Goal: Task Accomplishment & Management: Use online tool/utility

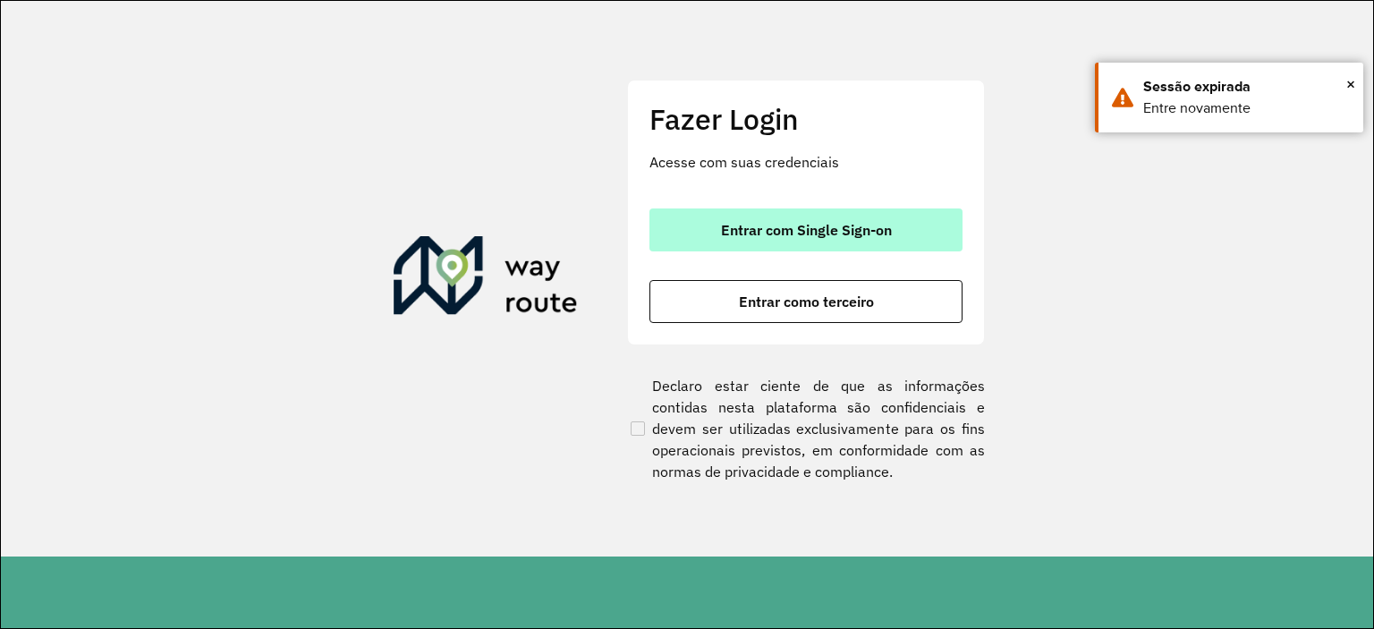
click at [766, 228] on span "Entrar com Single Sign-on" at bounding box center [806, 230] width 171 height 14
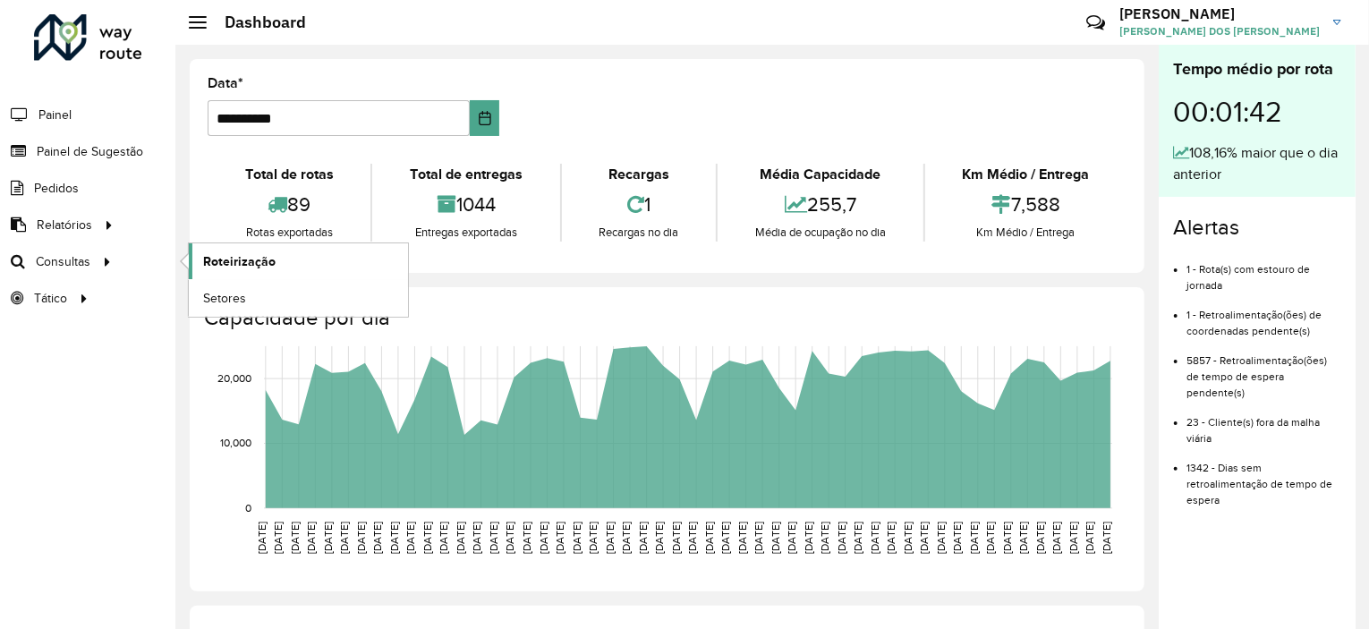
click at [212, 259] on span "Roteirização" at bounding box center [239, 261] width 72 height 19
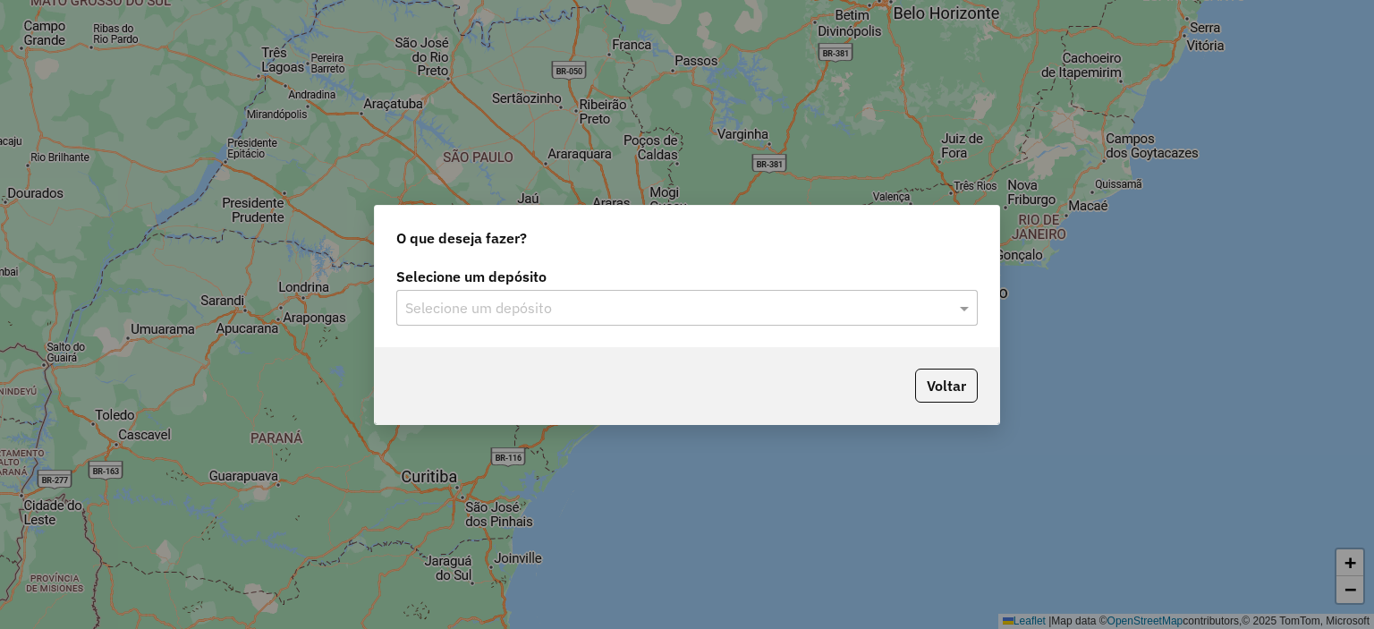
click at [706, 322] on div "Selecione um depósito" at bounding box center [686, 308] width 581 height 36
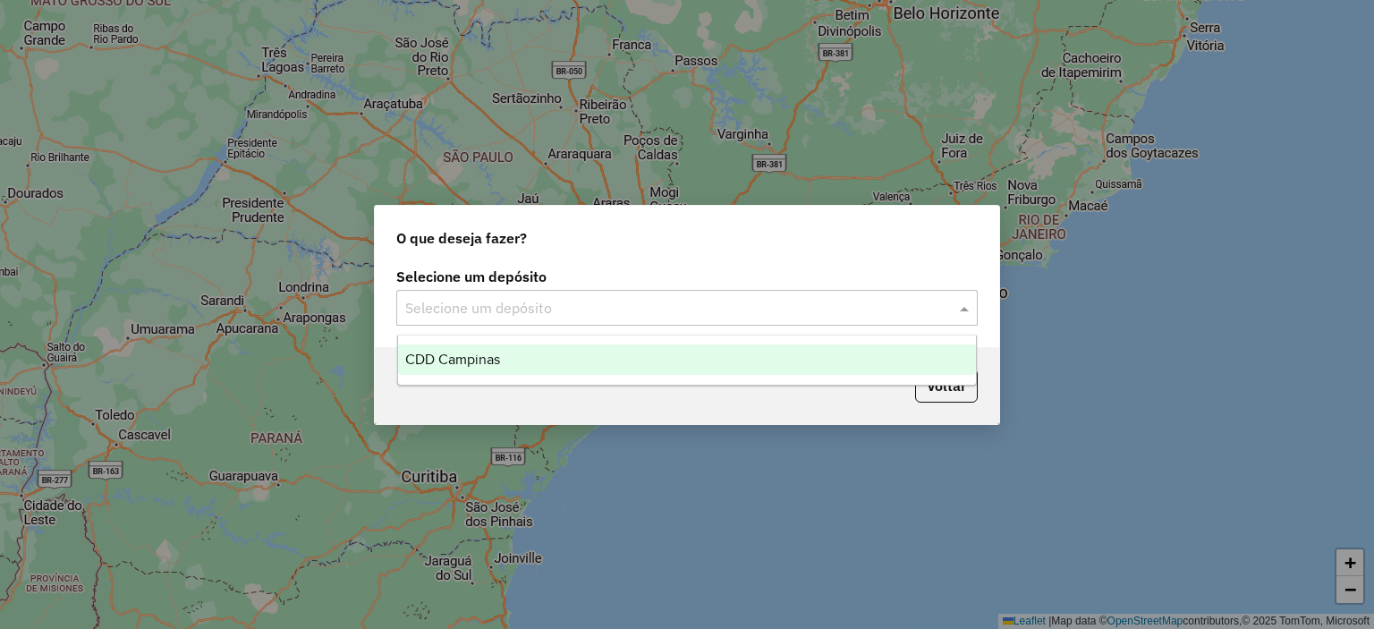
click at [659, 352] on div "CDD Campinas" at bounding box center [687, 359] width 579 height 30
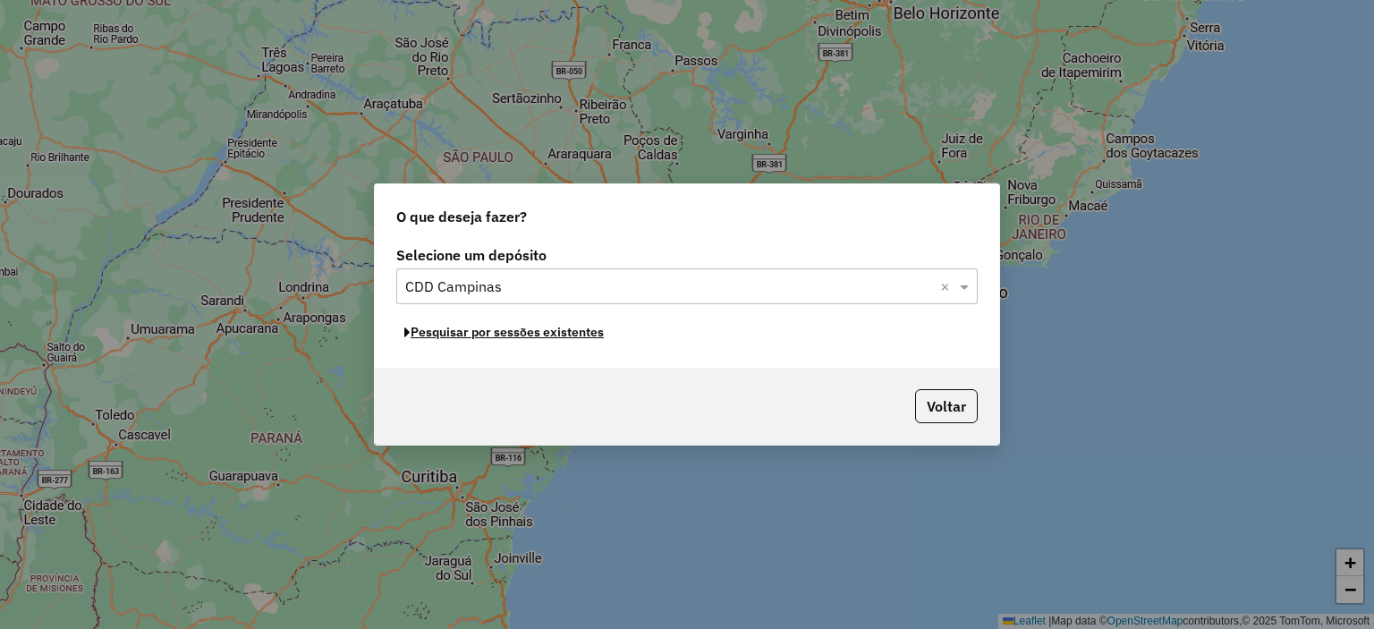
click at [573, 335] on button "Pesquisar por sessões existentes" at bounding box center [504, 332] width 216 height 28
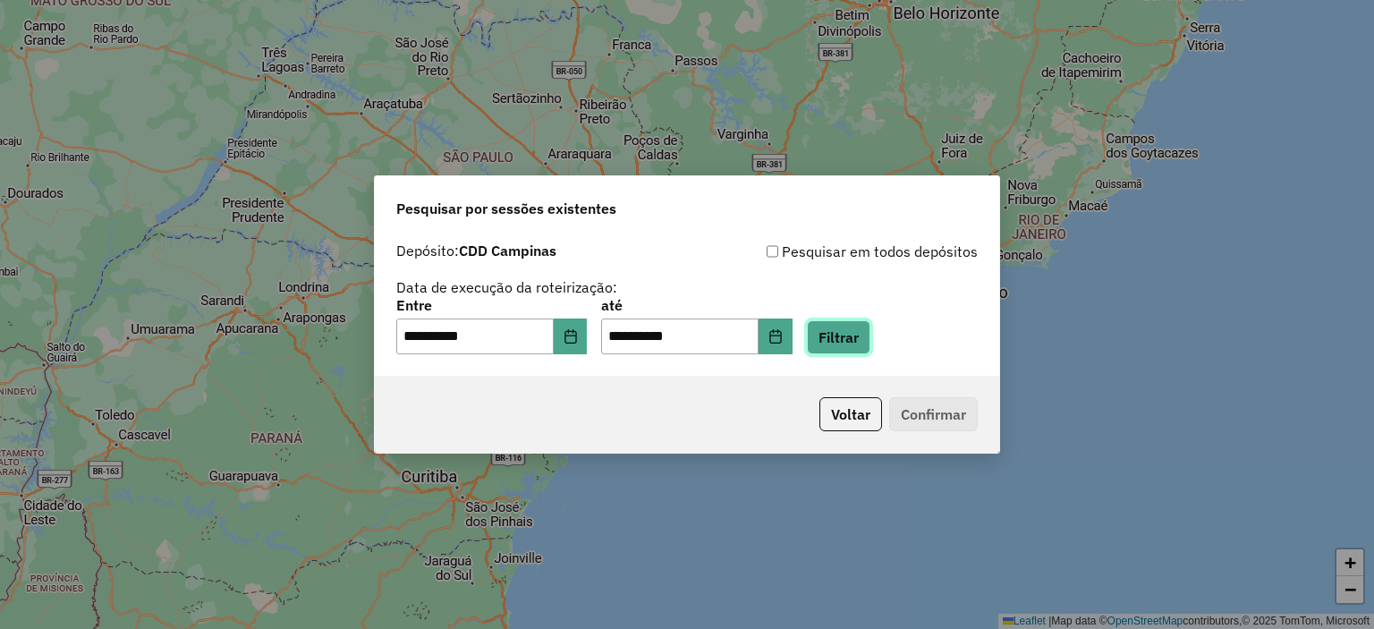
click at [849, 343] on button "Filtrar" at bounding box center [839, 337] width 64 height 34
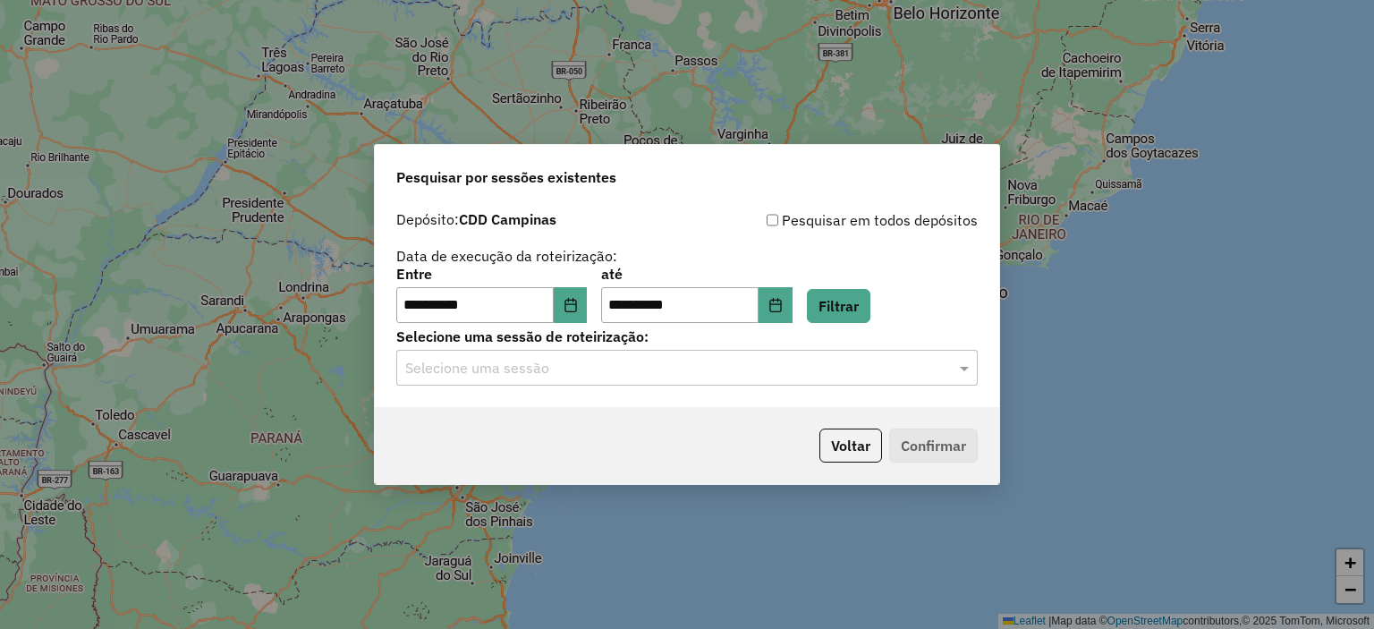
click at [743, 373] on input "text" at bounding box center [669, 368] width 528 height 21
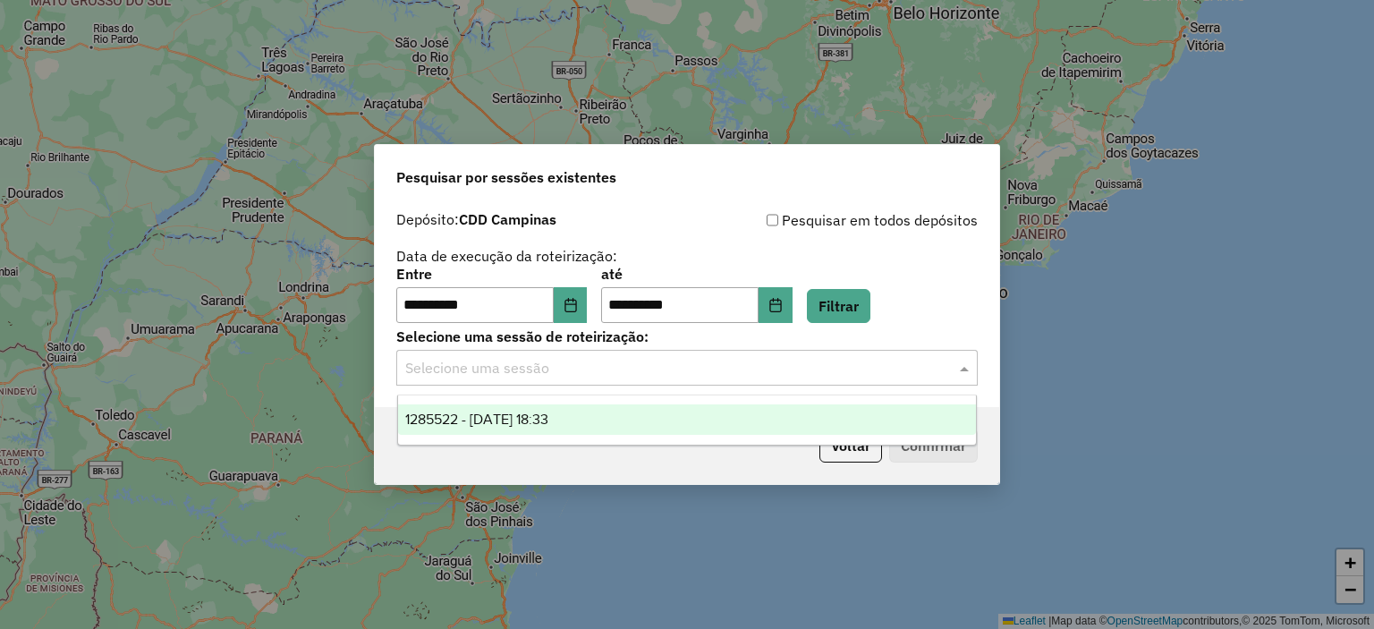
click at [694, 411] on div "1285522 - 30/09/2025 18:33" at bounding box center [687, 419] width 579 height 30
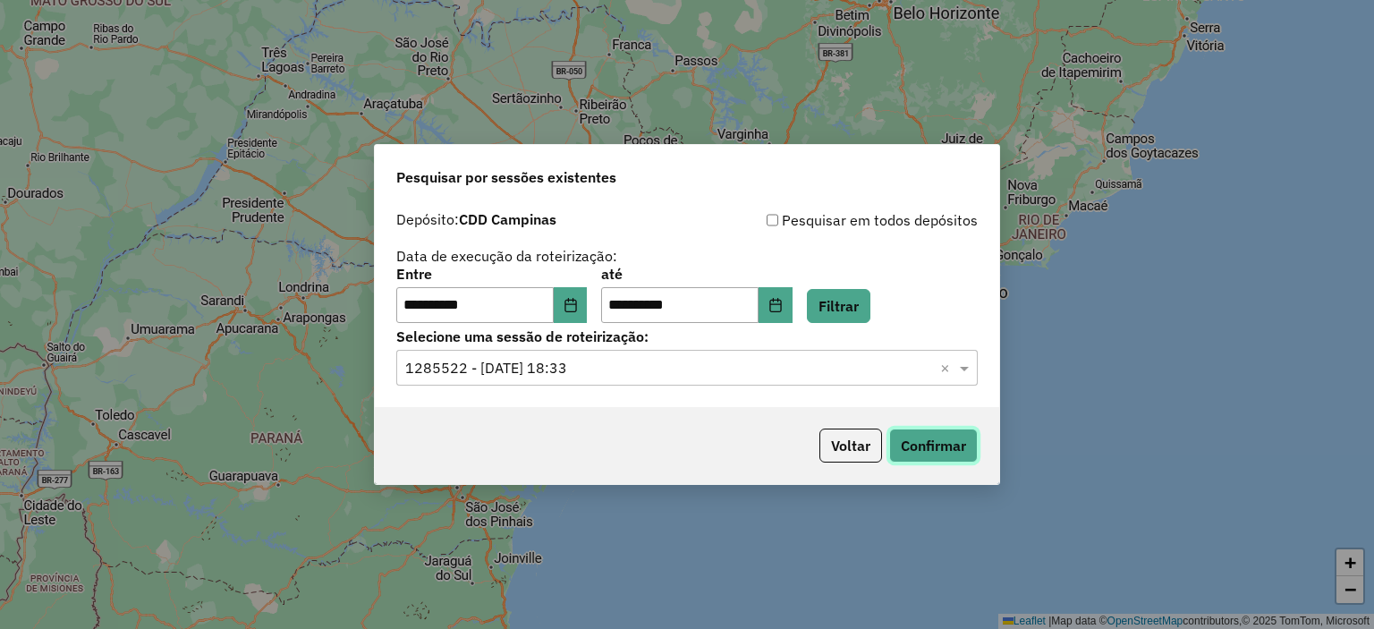
click at [909, 442] on button "Confirmar" at bounding box center [933, 446] width 89 height 34
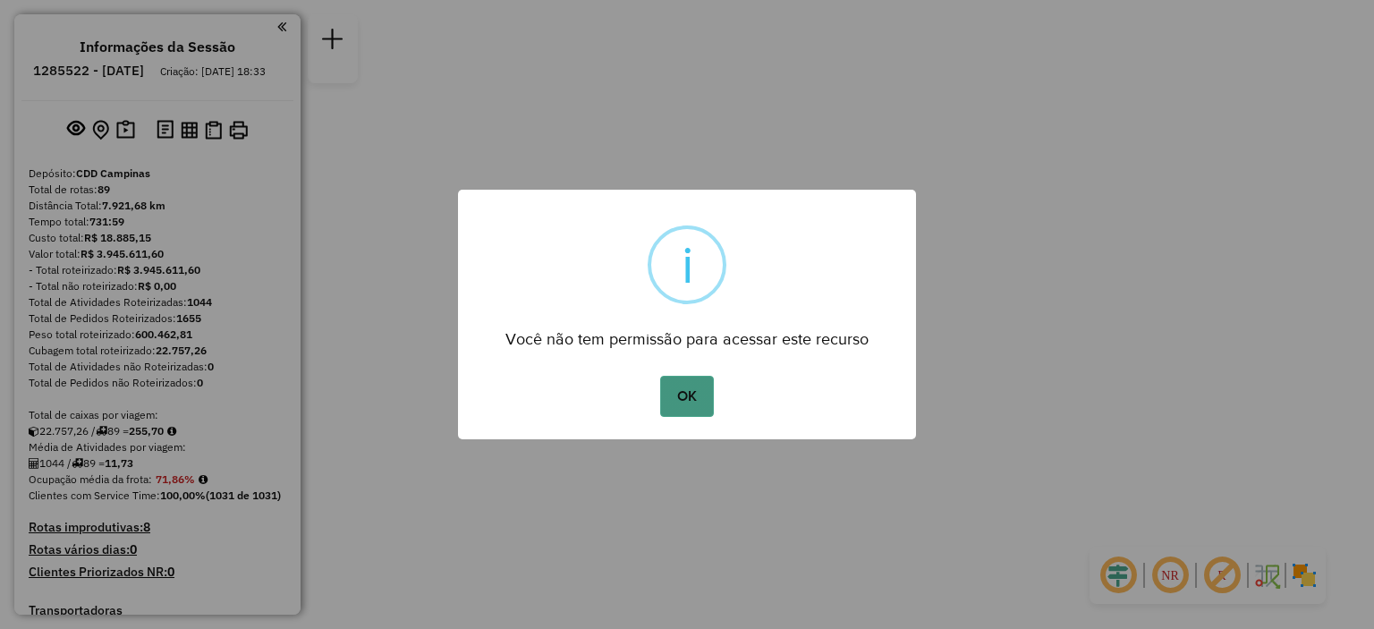
click at [684, 393] on button "OK" at bounding box center [686, 396] width 53 height 41
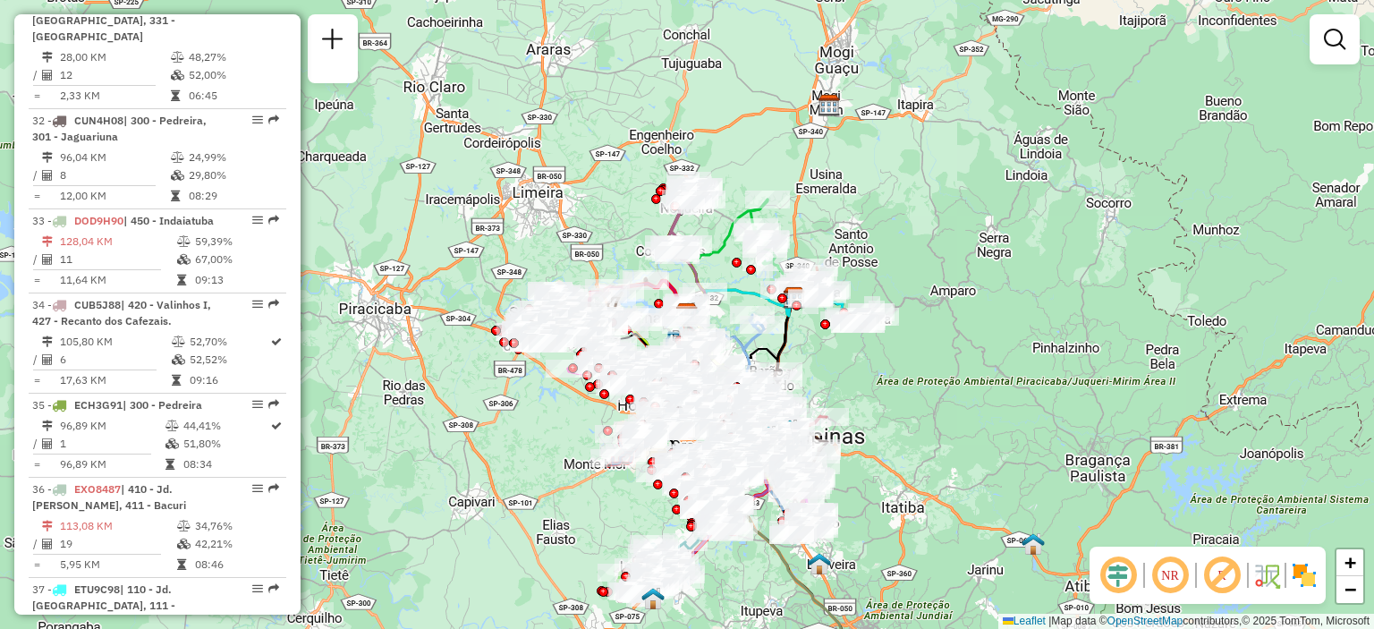
scroll to position [4713, 0]
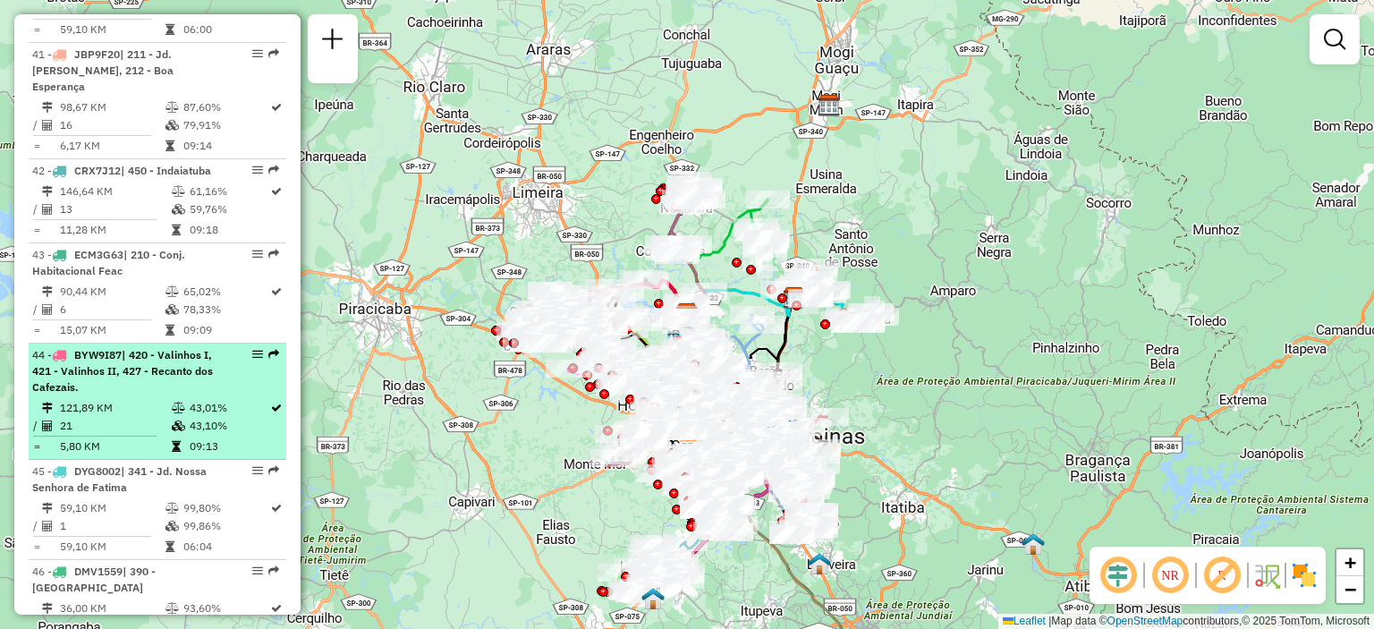
select select "**********"
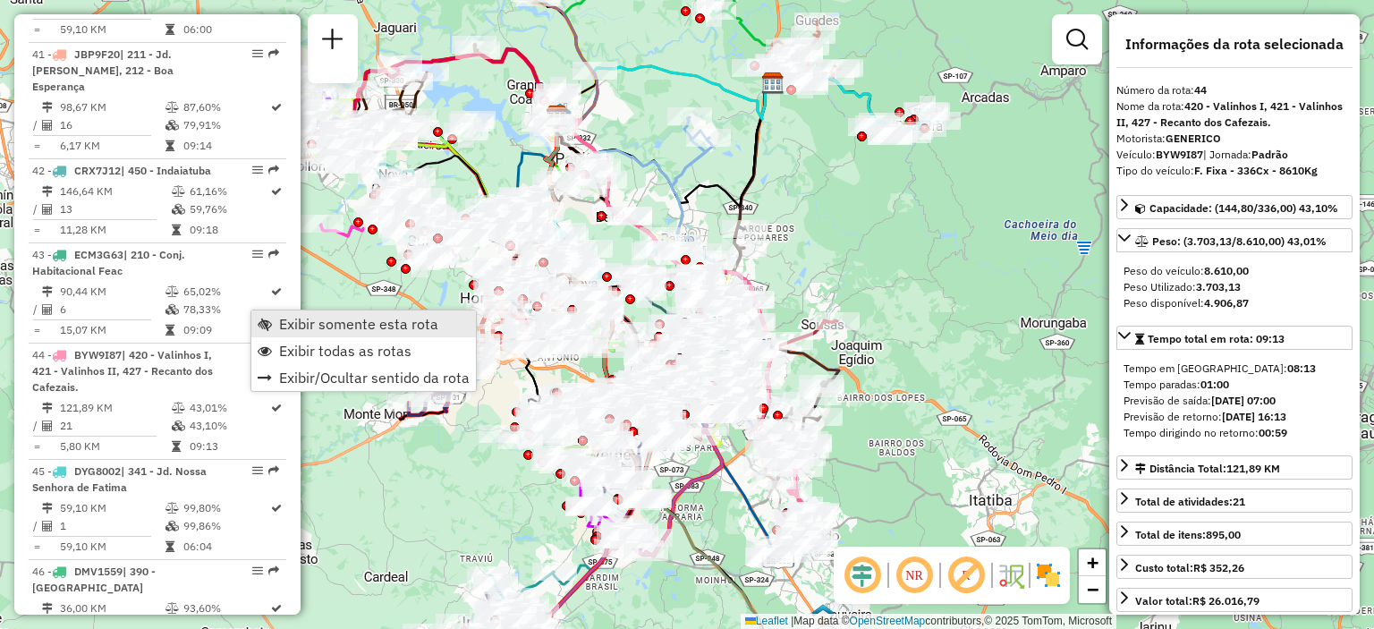
click at [261, 319] on span "Exibir somente esta rota" at bounding box center [265, 324] width 14 height 14
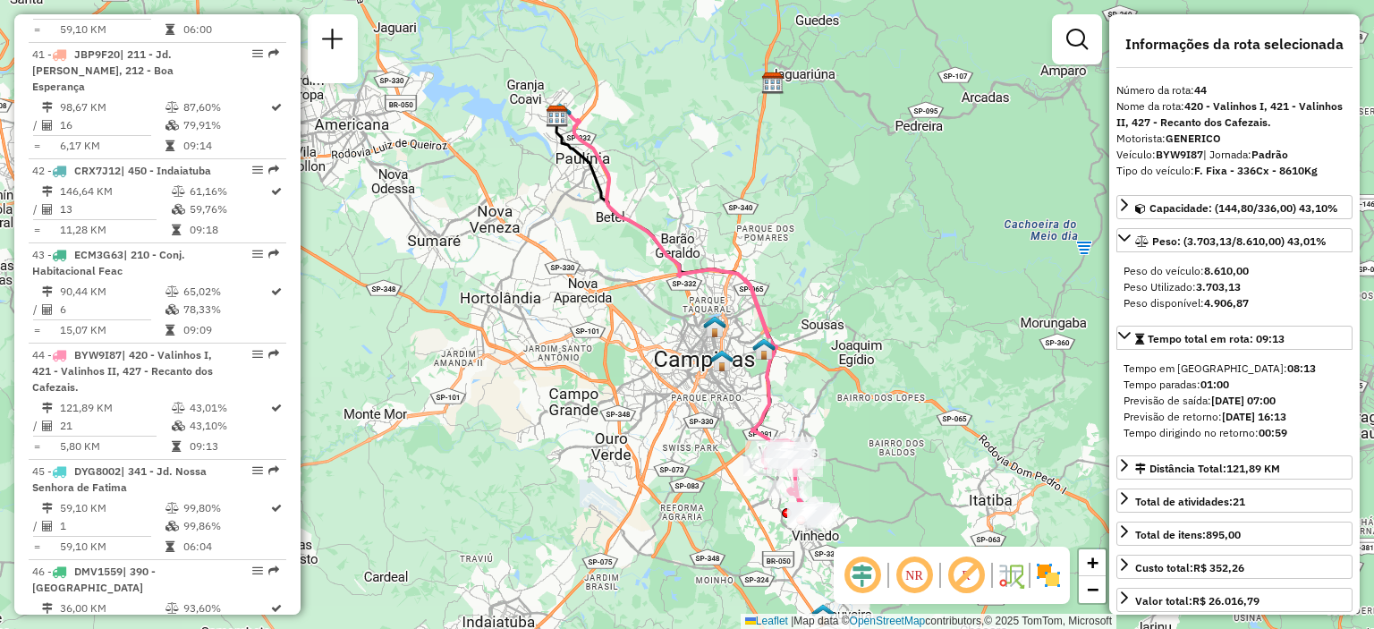
click at [1048, 579] on img at bounding box center [1048, 575] width 29 height 29
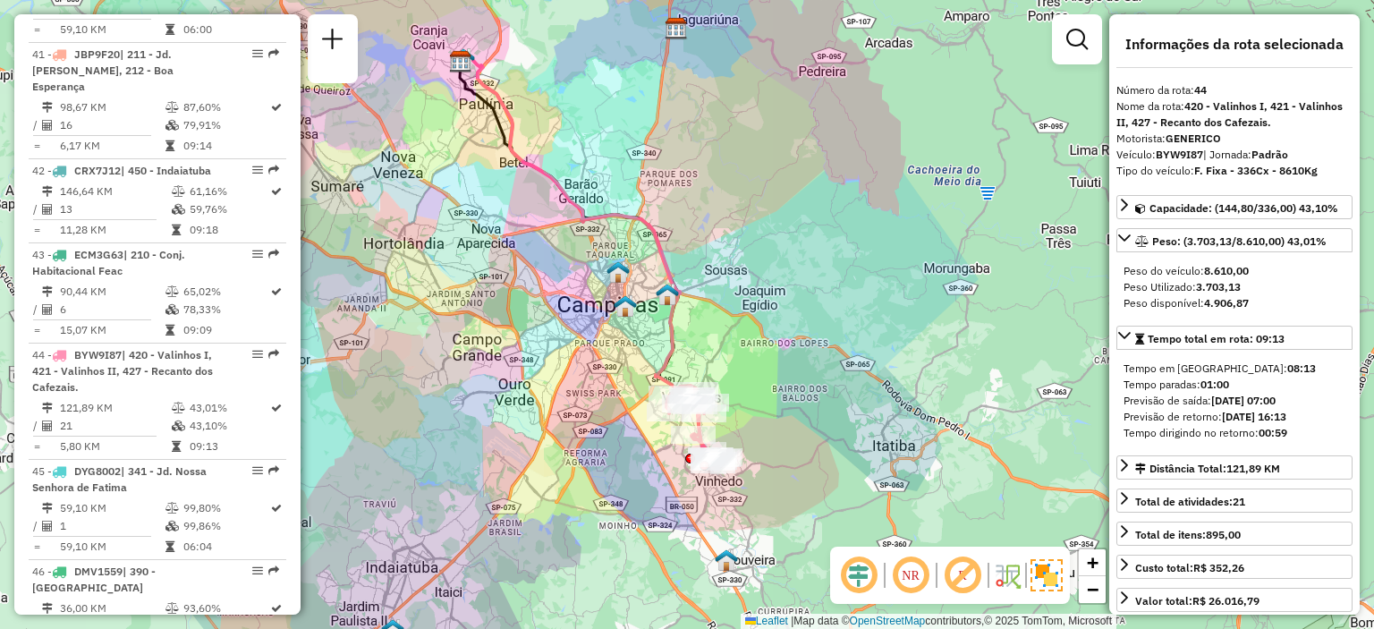
drag, startPoint x: 923, startPoint y: 438, endPoint x: 823, endPoint y: 382, distance: 115.0
click at [823, 382] on div "Janela de atendimento Grade de atendimento Capacidade Transportadoras Veículos …" at bounding box center [687, 314] width 1374 height 629
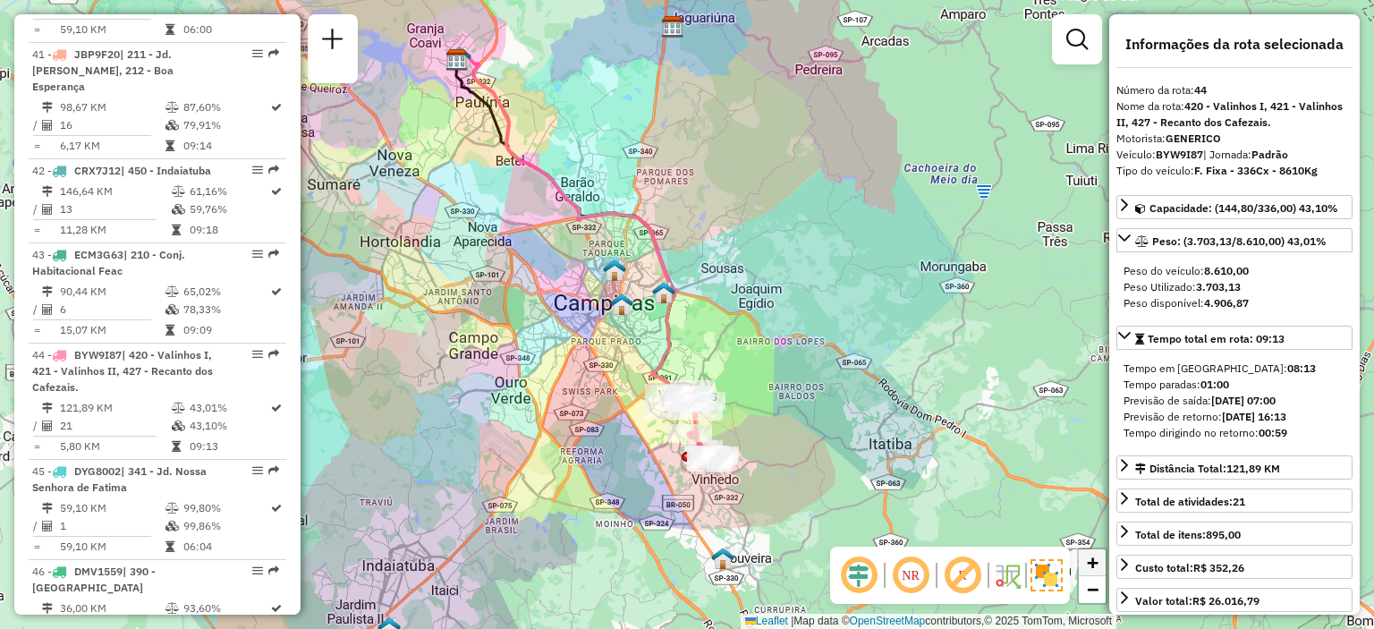
click at [1093, 564] on span "+" at bounding box center [1093, 562] width 12 height 22
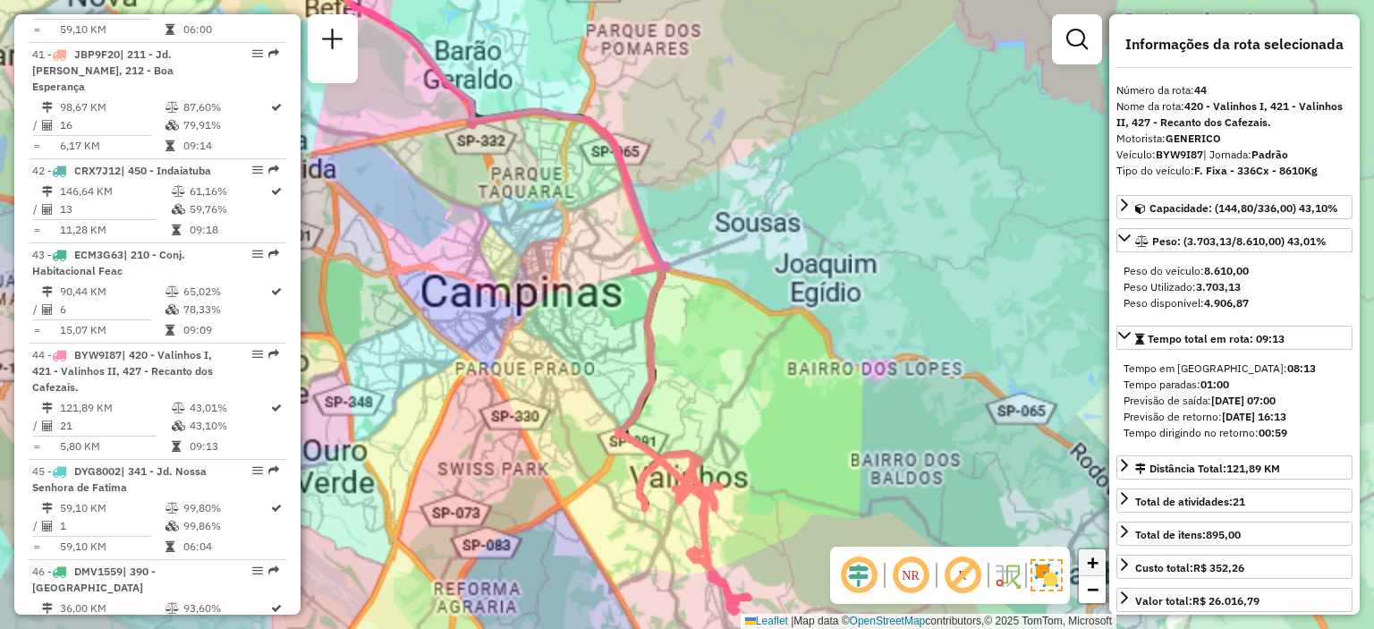
click at [1093, 564] on span "+" at bounding box center [1093, 562] width 12 height 22
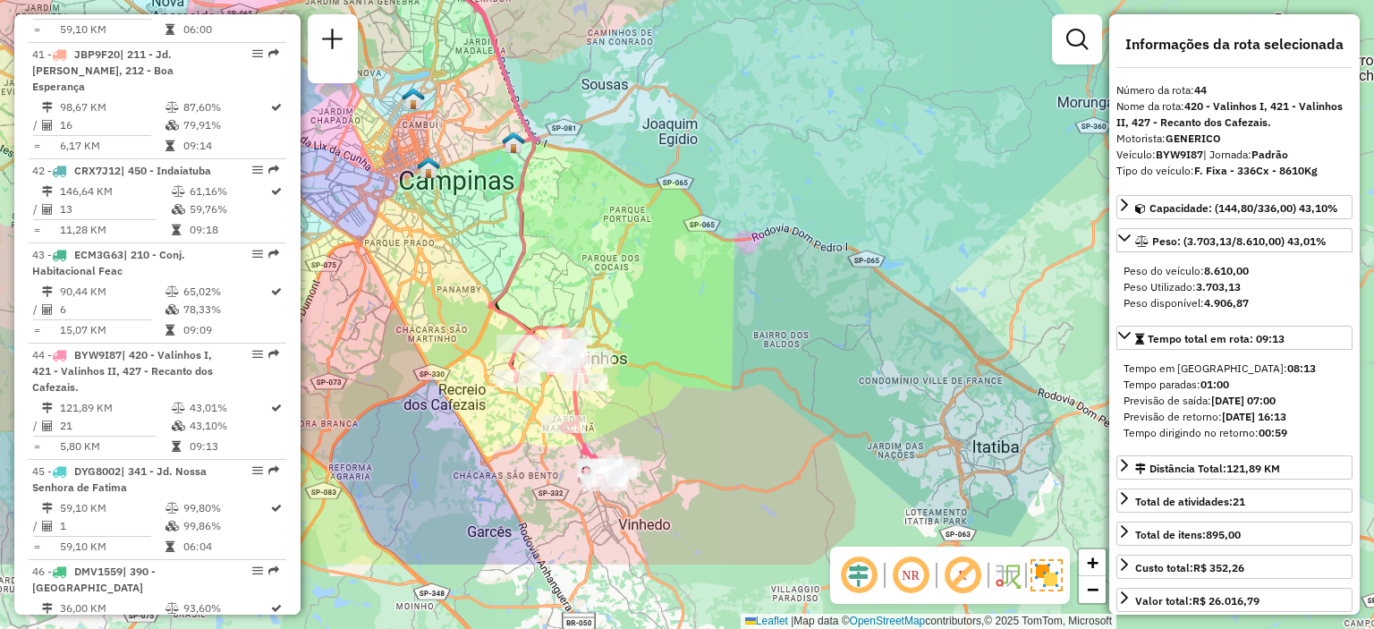
drag, startPoint x: 831, startPoint y: 400, endPoint x: 748, endPoint y: 294, distance: 134.4
click at [748, 294] on div "Janela de atendimento Grade de atendimento Capacidade Transportadoras Veículos …" at bounding box center [687, 314] width 1374 height 629
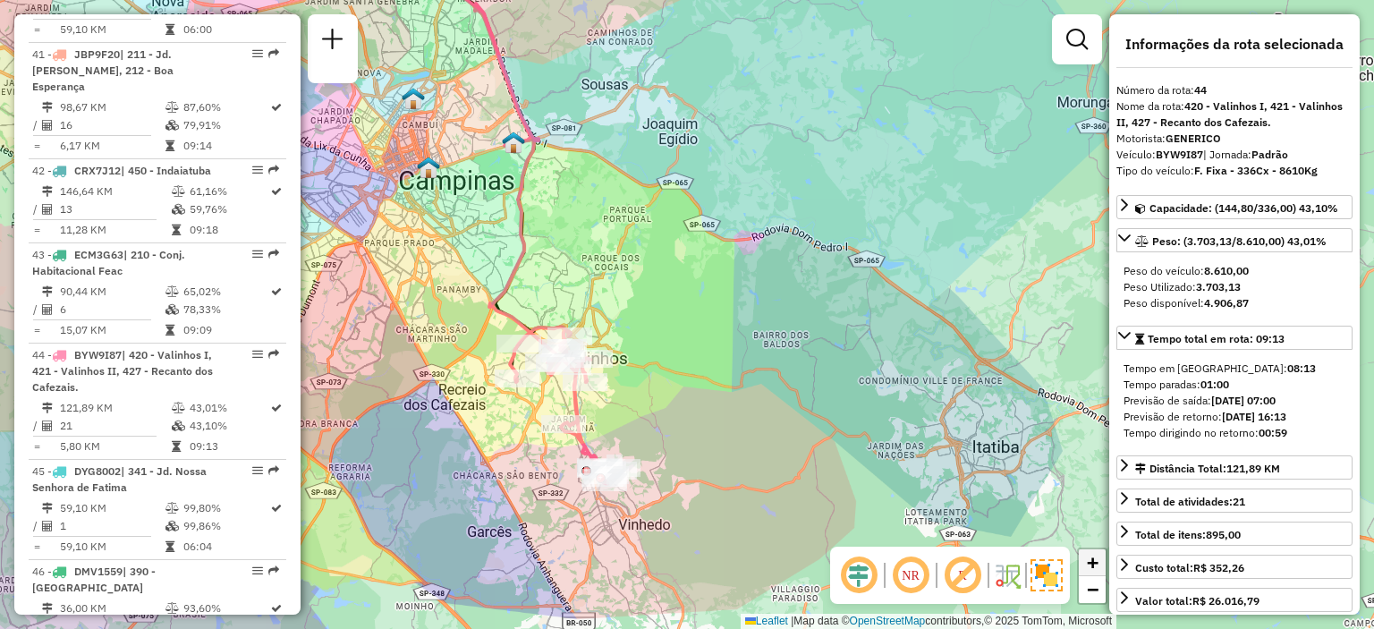
click at [1088, 561] on span "+" at bounding box center [1093, 562] width 12 height 22
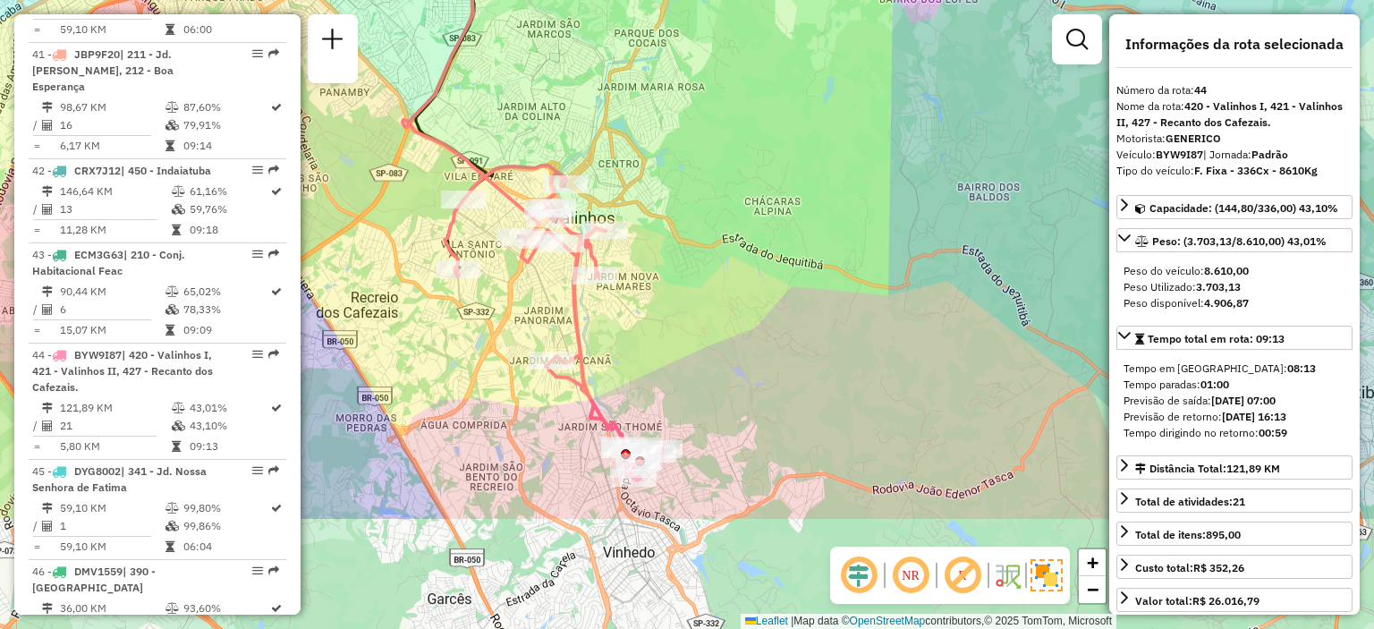
drag, startPoint x: 648, startPoint y: 513, endPoint x: 760, endPoint y: 339, distance: 206.5
click at [760, 339] on div "Janela de atendimento Grade de atendimento Capacidade Transportadoras Veículos …" at bounding box center [687, 314] width 1374 height 629
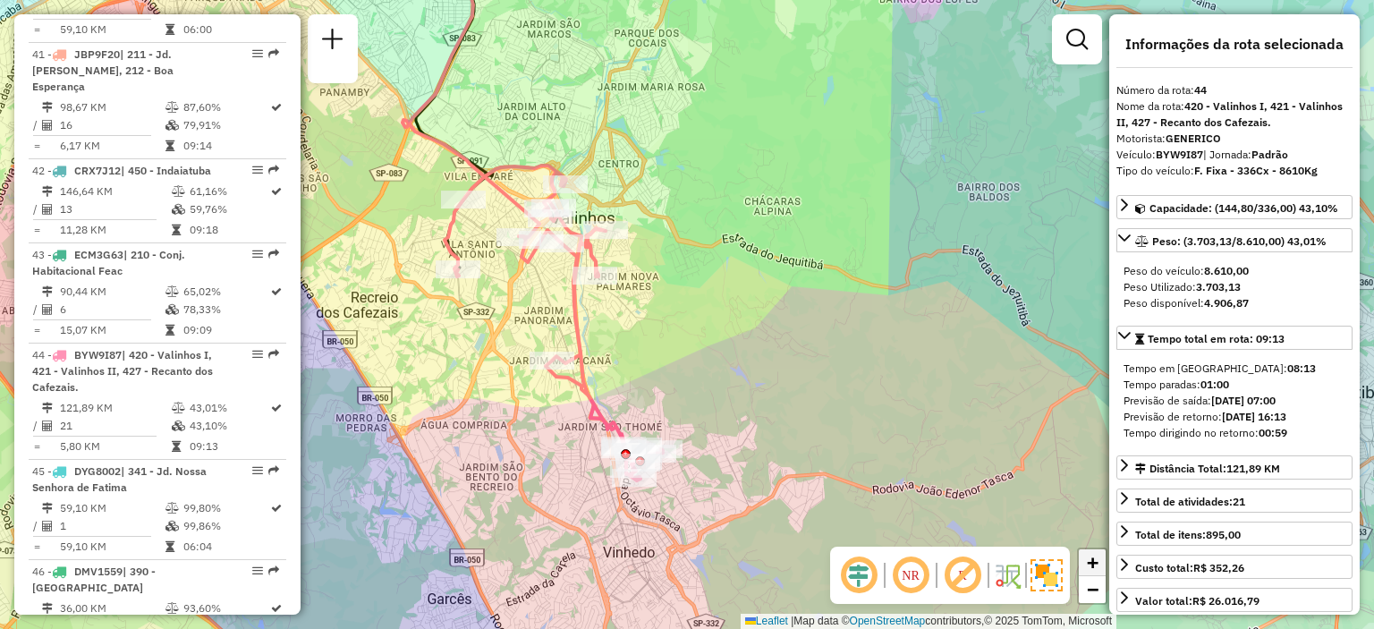
click at [1094, 552] on span "+" at bounding box center [1093, 562] width 12 height 22
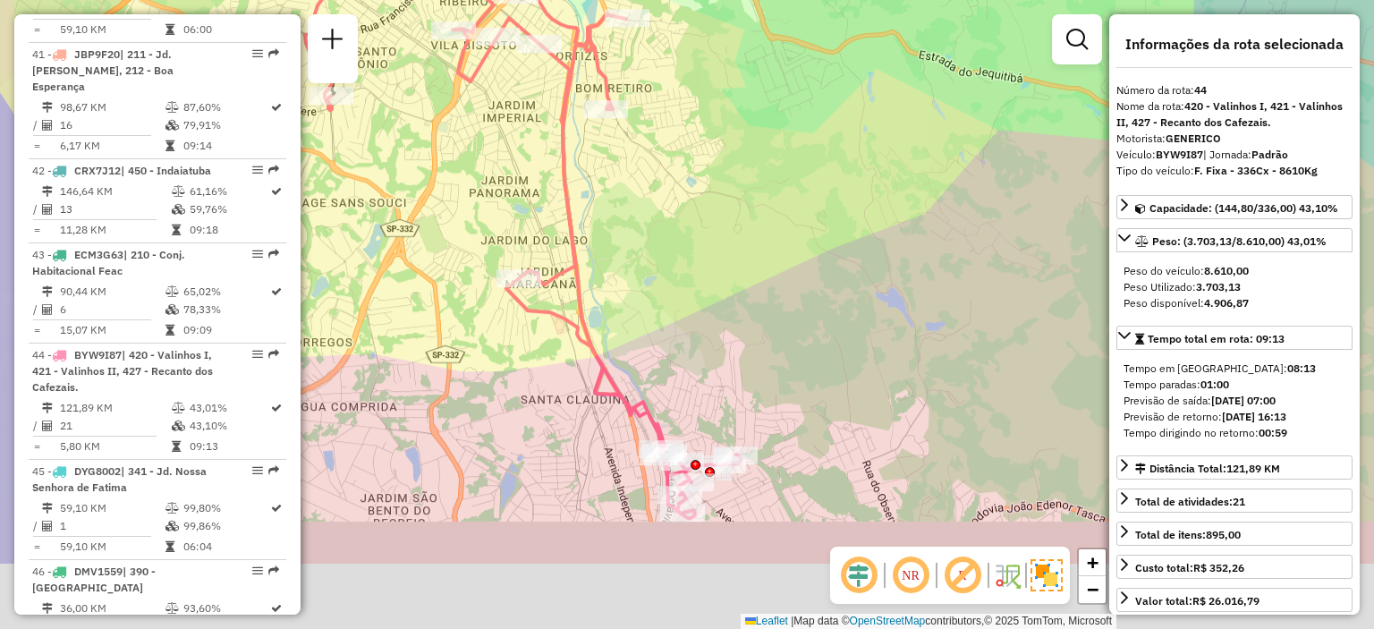
drag, startPoint x: 732, startPoint y: 375, endPoint x: 798, endPoint y: 303, distance: 97.5
click at [798, 303] on div "Janela de atendimento Grade de atendimento Capacidade Transportadoras Veículos …" at bounding box center [687, 314] width 1374 height 629
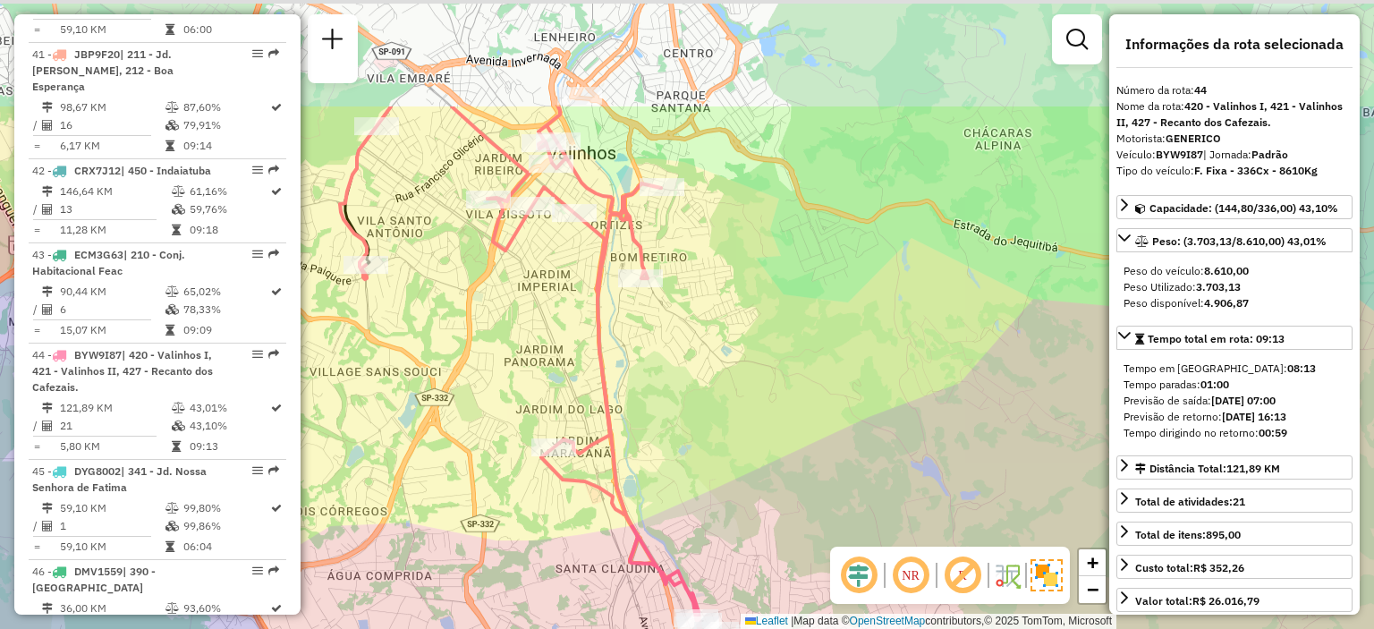
drag, startPoint x: 522, startPoint y: 160, endPoint x: 557, endPoint y: 332, distance: 175.3
click at [557, 332] on div "Janela de atendimento Grade de atendimento Capacidade Transportadoras Veículos …" at bounding box center [687, 314] width 1374 height 629
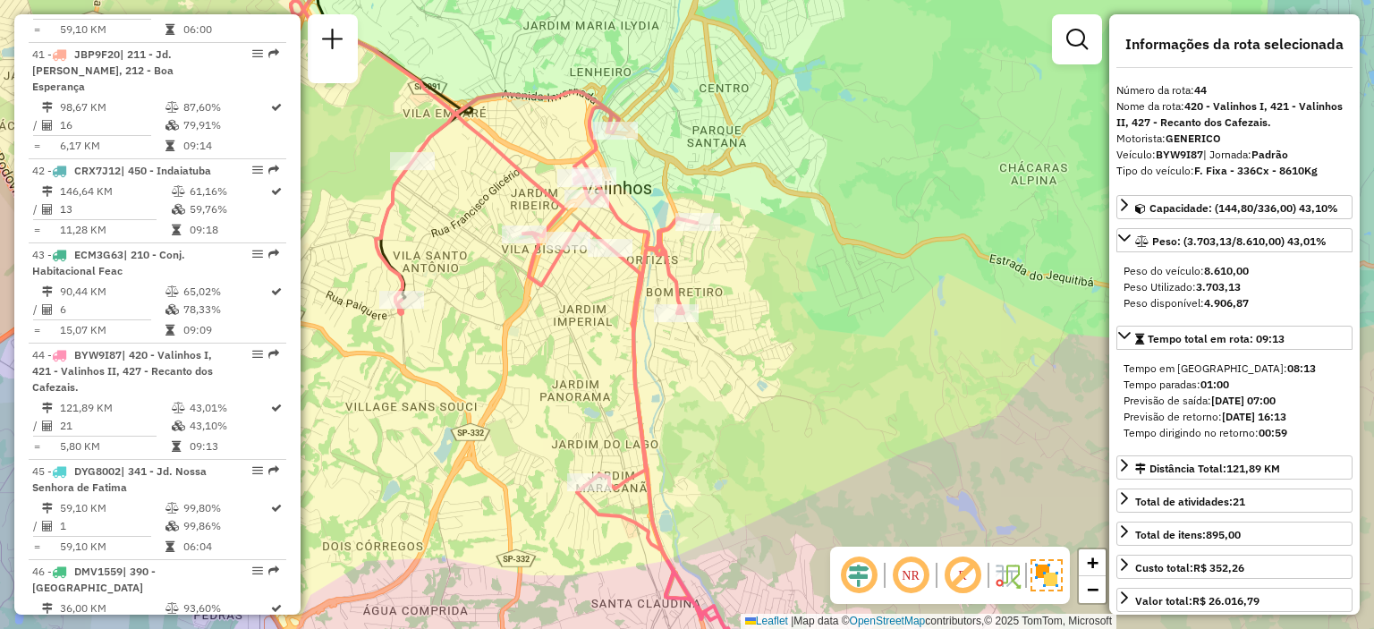
drag, startPoint x: 517, startPoint y: 328, endPoint x: 568, endPoint y: 361, distance: 60.3
click at [568, 361] on div "Janela de atendimento Grade de atendimento Capacidade Transportadoras Veículos …" at bounding box center [687, 314] width 1374 height 629
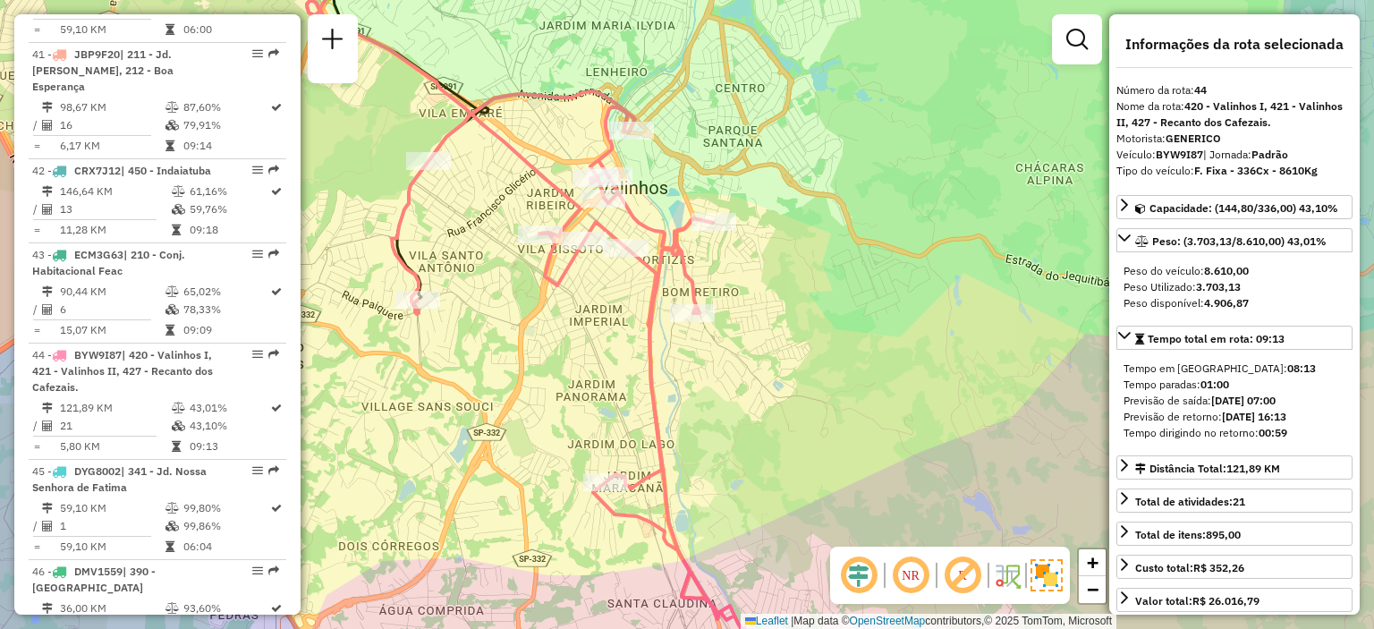
click at [568, 361] on div "Janela de atendimento Grade de atendimento Capacidade Transportadoras Veículos …" at bounding box center [687, 314] width 1374 height 629
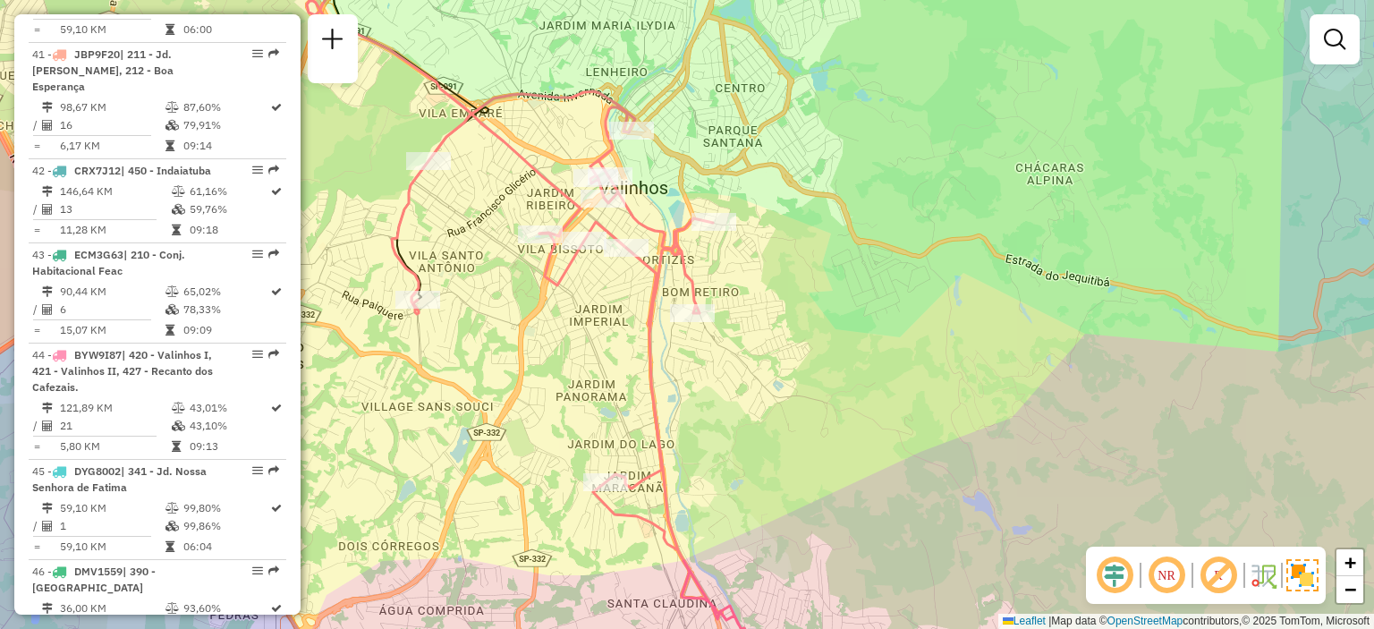
click at [568, 361] on div "Janela de atendimento Grade de atendimento Capacidade Transportadoras Veículos …" at bounding box center [687, 314] width 1374 height 629
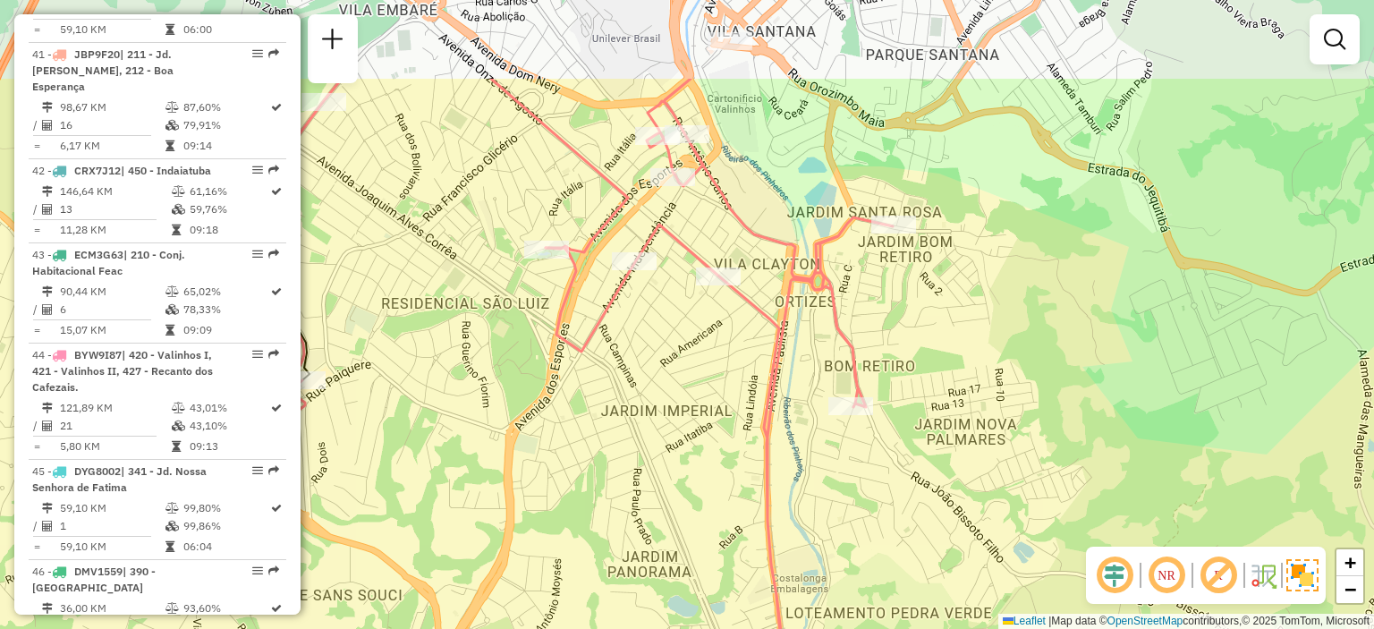
drag, startPoint x: 581, startPoint y: 186, endPoint x: 630, endPoint y: 362, distance: 183.0
click at [630, 362] on div "Janela de atendimento Grade de atendimento Capacidade Transportadoras Veículos …" at bounding box center [687, 314] width 1374 height 629
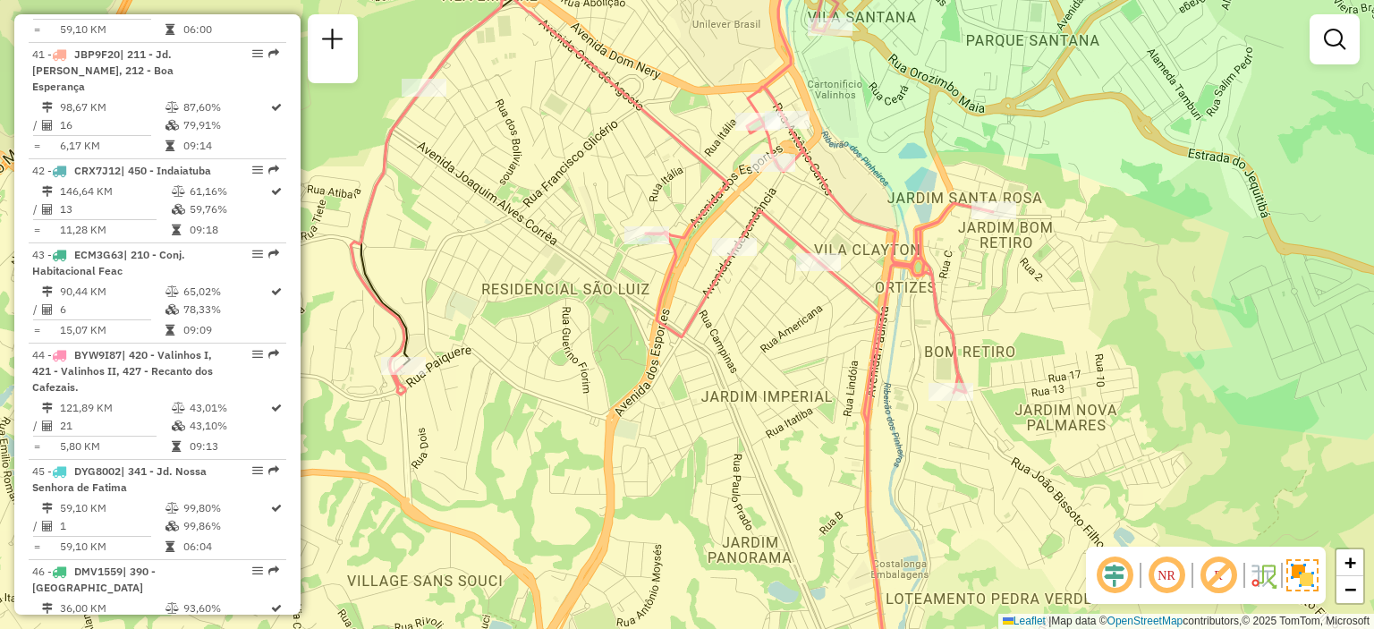
drag, startPoint x: 605, startPoint y: 525, endPoint x: 692, endPoint y: 475, distance: 100.2
click at [692, 475] on div "Janela de atendimento Grade de atendimento Capacidade Transportadoras Veículos …" at bounding box center [687, 314] width 1374 height 629
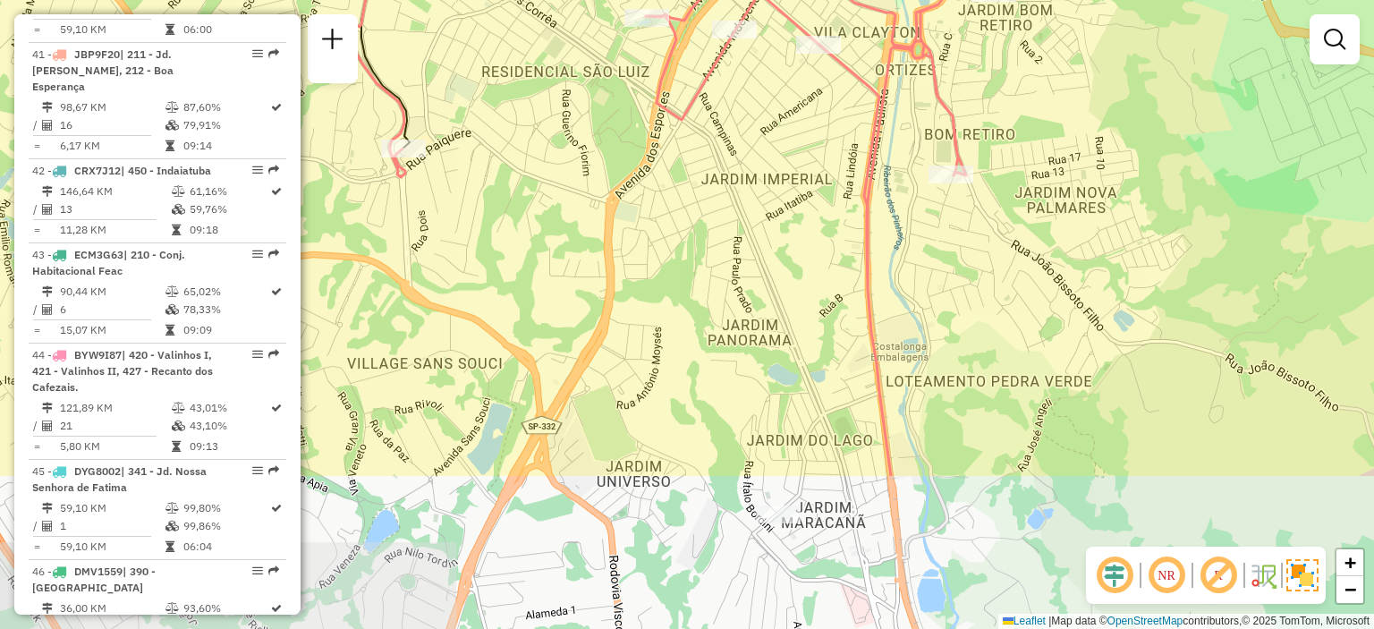
drag, startPoint x: 1021, startPoint y: 350, endPoint x: 1016, endPoint y: 130, distance: 220.1
click at [1016, 130] on div "Janela de atendimento Grade de atendimento Capacidade Transportadoras Veículos …" at bounding box center [687, 314] width 1374 height 629
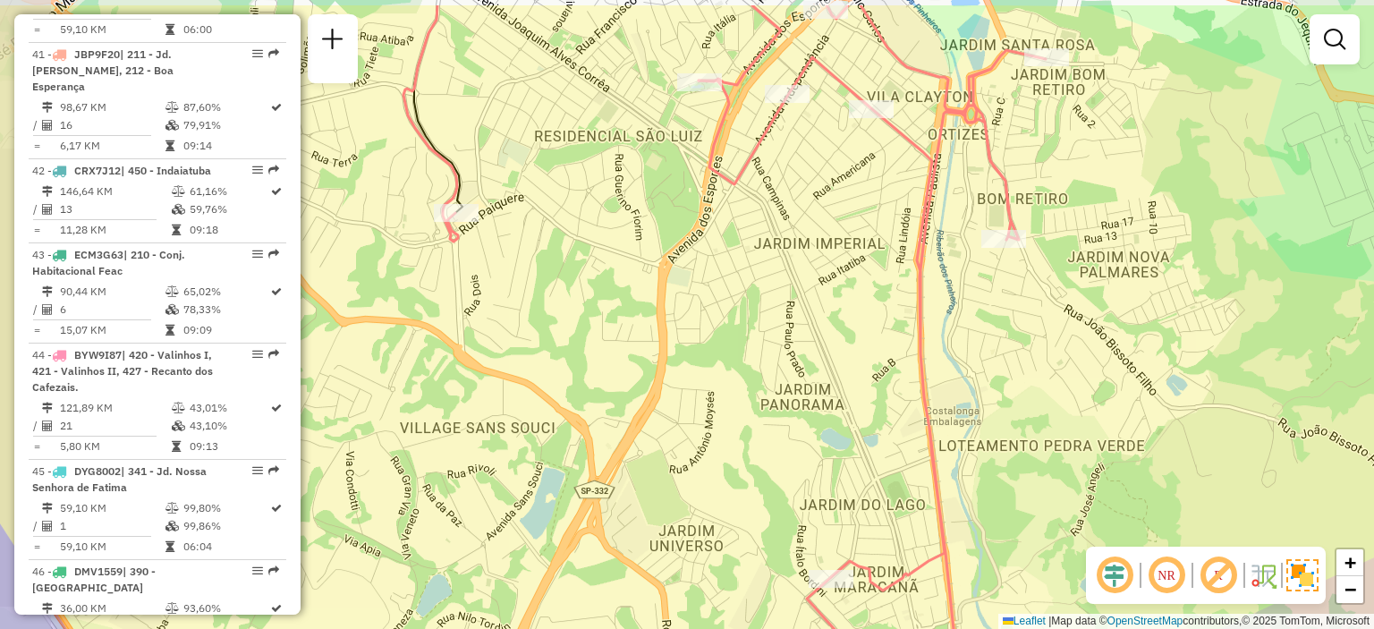
drag, startPoint x: 923, startPoint y: 503, endPoint x: 1018, endPoint y: 664, distance: 186.9
click at [1018, 628] on html "Aguarde... Pop-up bloqueado! Seu navegador bloqueou automáticamente a abertura …" at bounding box center [687, 314] width 1374 height 629
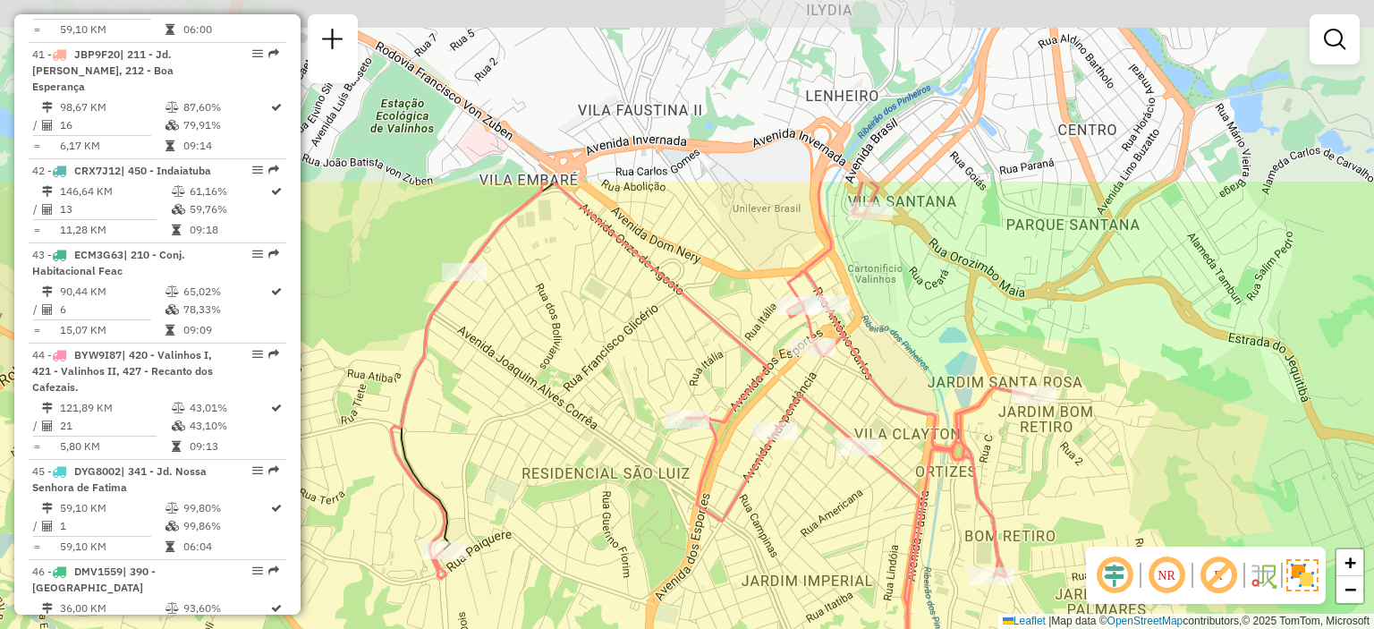
drag, startPoint x: 927, startPoint y: 228, endPoint x: 879, endPoint y: 462, distance: 238.3
click at [879, 462] on icon at bounding box center [712, 559] width 642 height 755
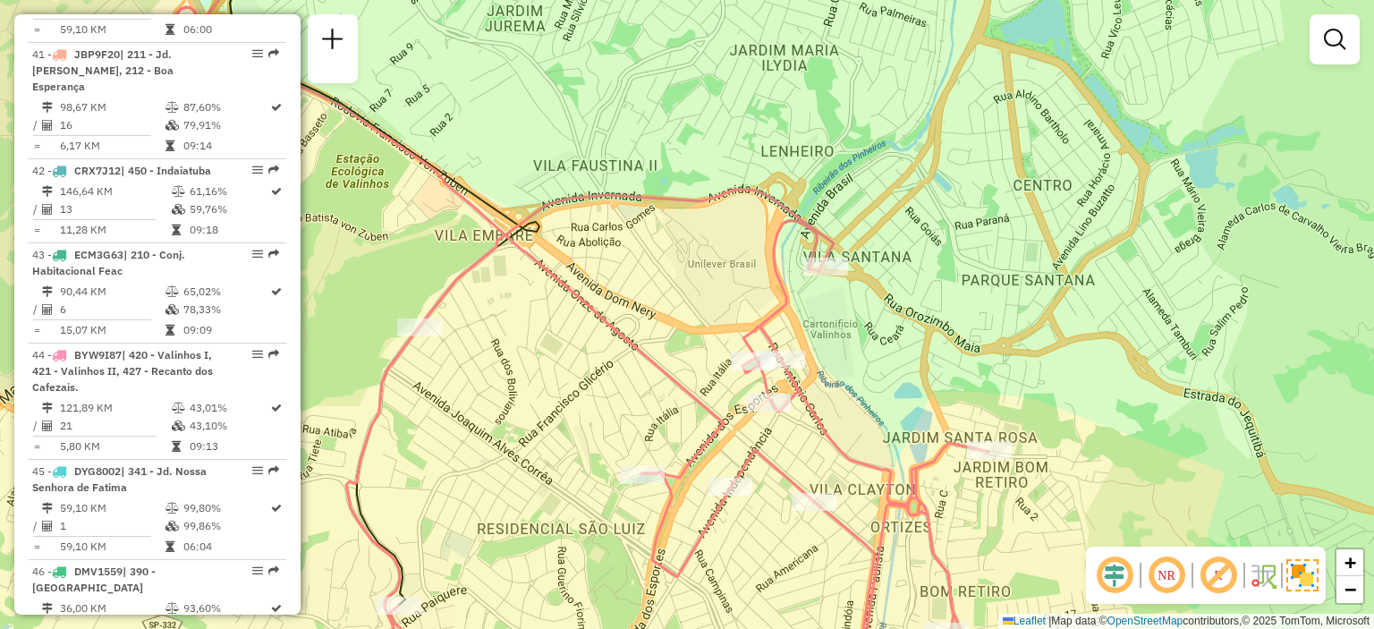
drag, startPoint x: 899, startPoint y: 276, endPoint x: 874, endPoint y: 268, distance: 26.3
click at [874, 268] on div "Janela de atendimento Grade de atendimento Capacidade Transportadoras Veículos …" at bounding box center [687, 314] width 1374 height 629
click at [1353, 590] on span "−" at bounding box center [1351, 589] width 12 height 22
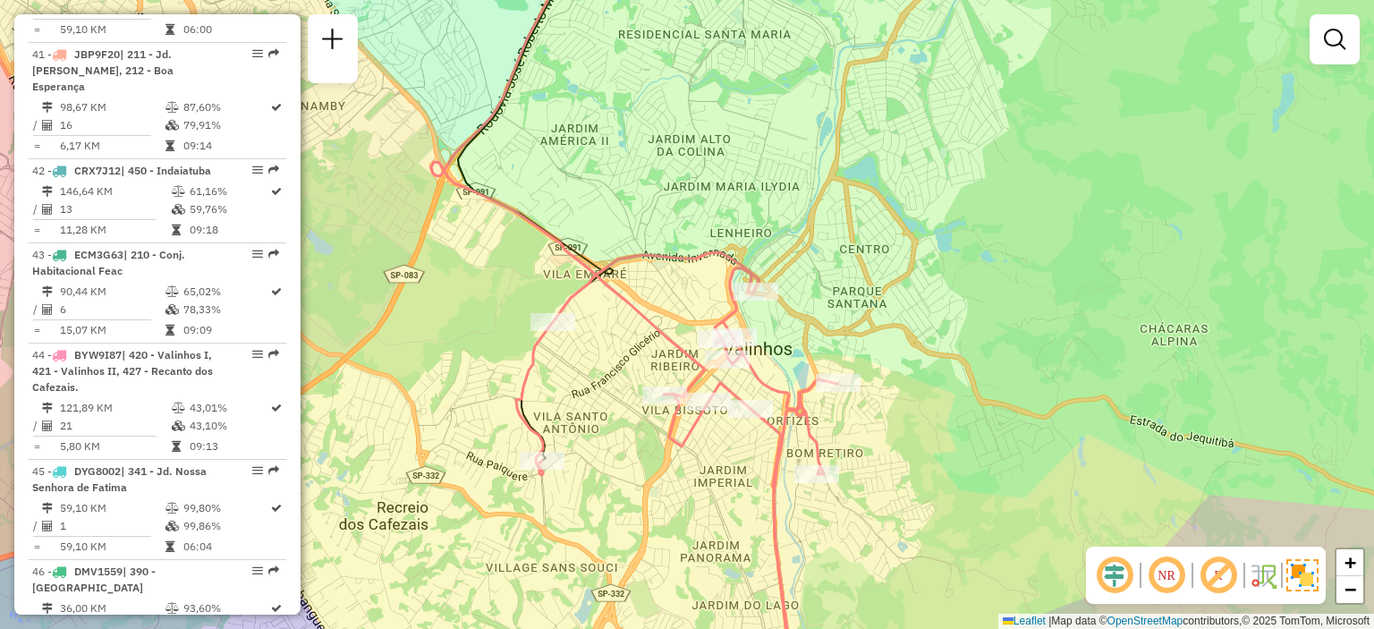
click at [794, 427] on icon at bounding box center [676, 472] width 321 height 440
select select "**********"
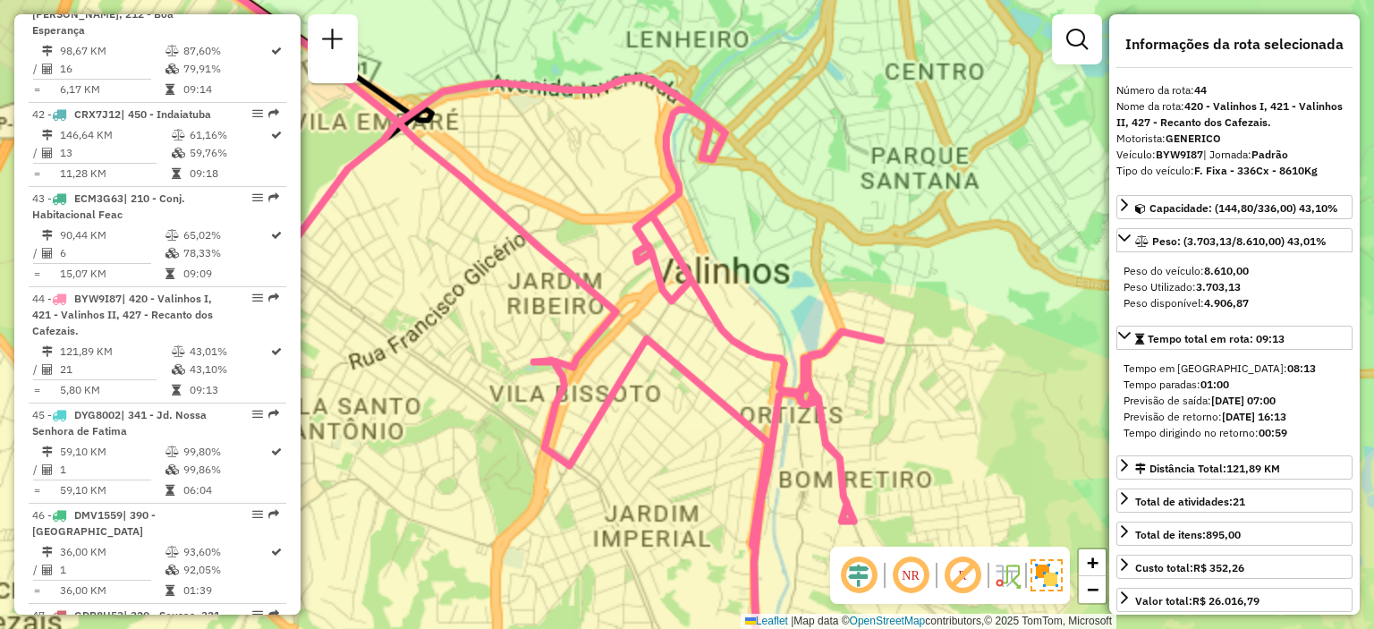
scroll to position [5002, 0]
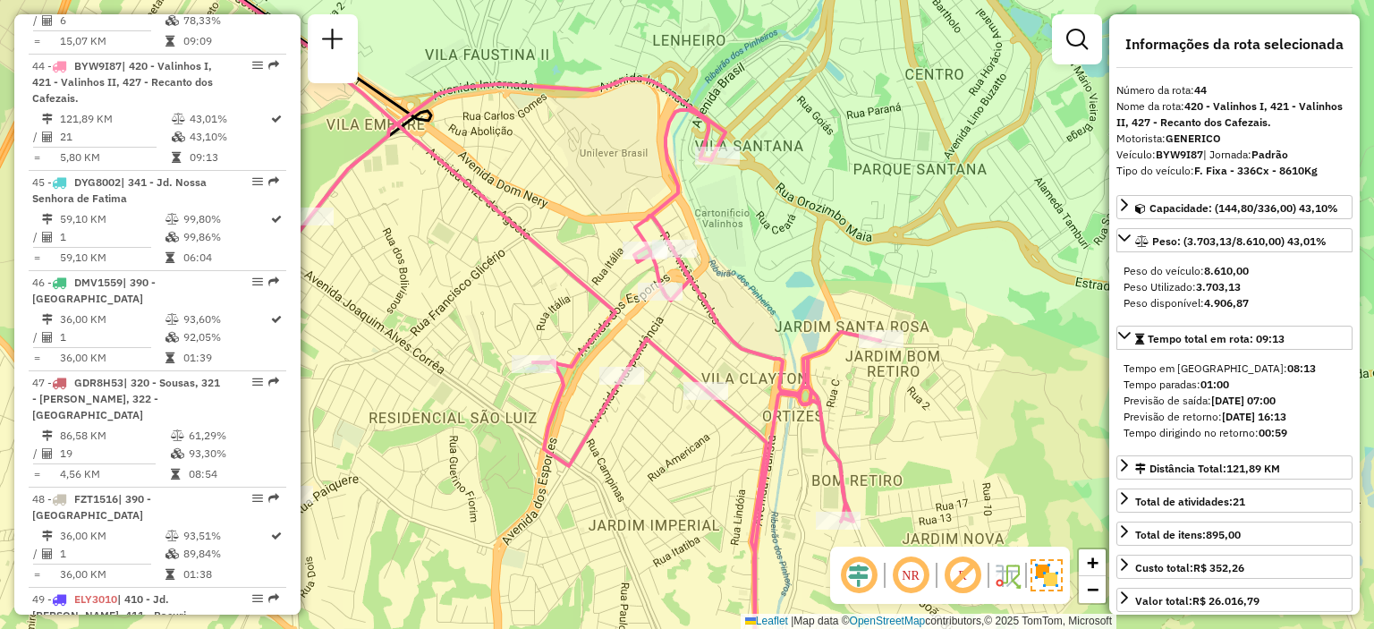
click at [794, 427] on div "Janela de atendimento Grade de atendimento Capacidade Transportadoras Veículos …" at bounding box center [687, 314] width 1374 height 629
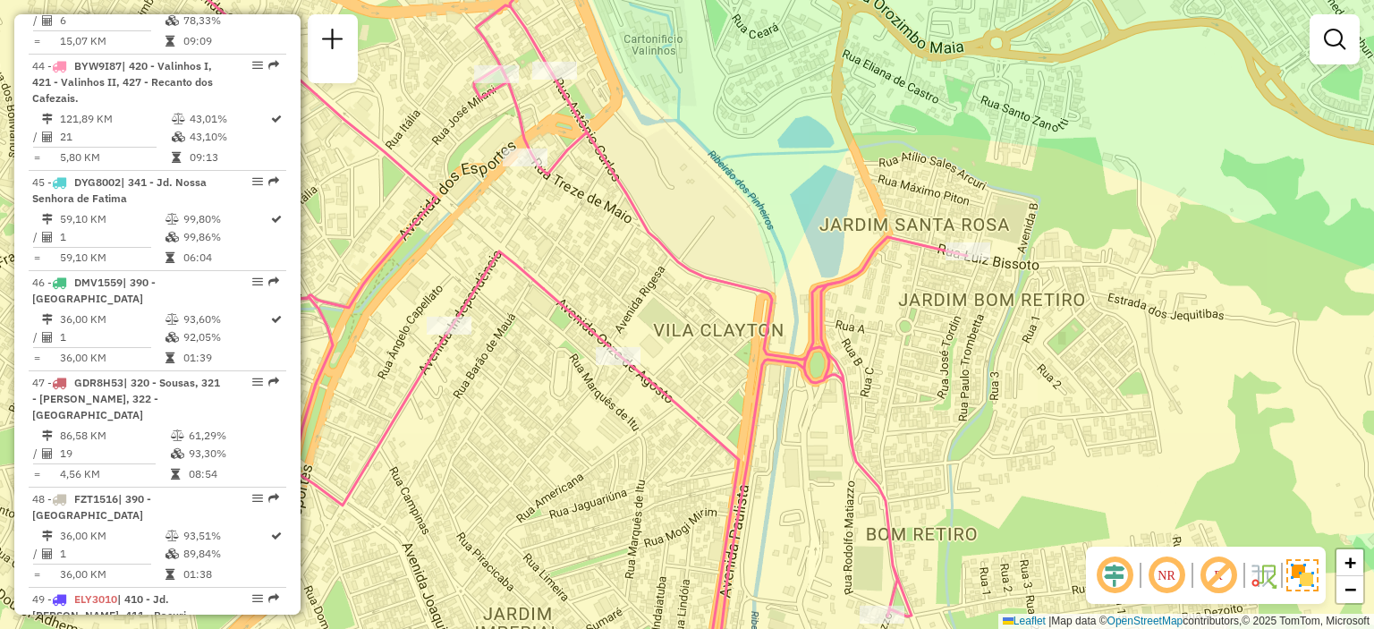
click at [794, 427] on div "Janela de atendimento Grade de atendimento Capacidade Transportadoras Veículos …" at bounding box center [687, 314] width 1374 height 629
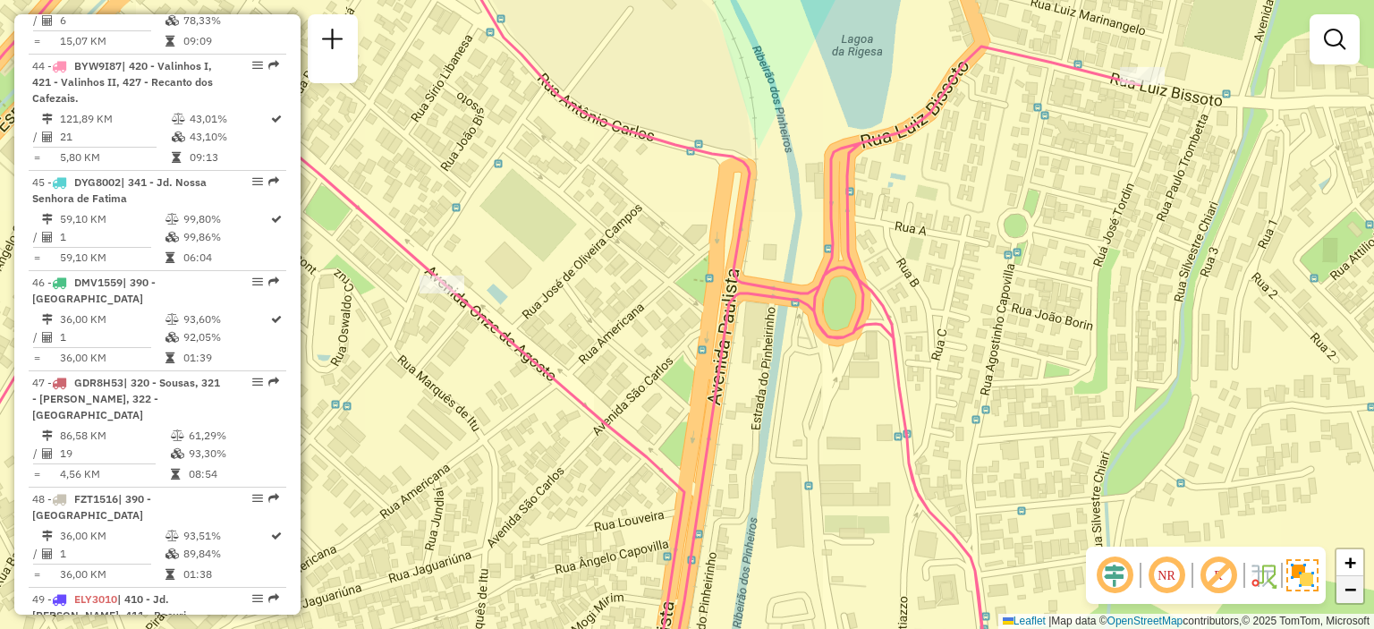
click at [1351, 597] on span "−" at bounding box center [1351, 589] width 12 height 22
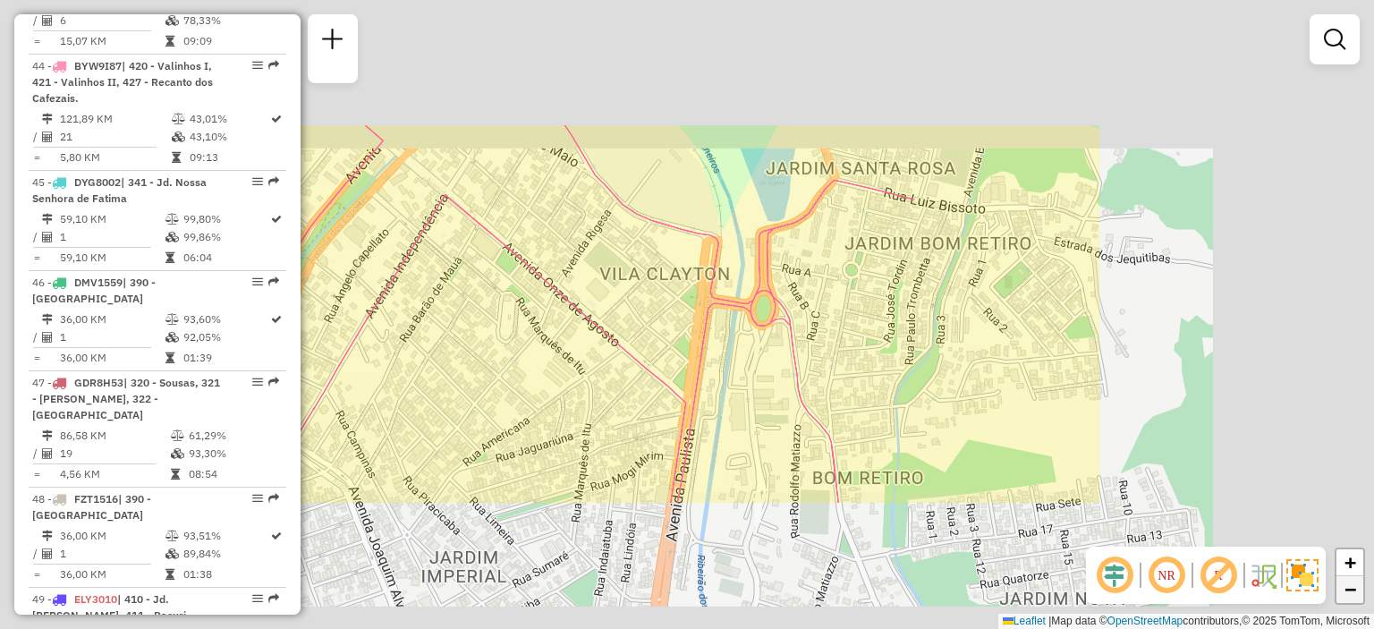
click at [1351, 597] on span "−" at bounding box center [1351, 589] width 12 height 22
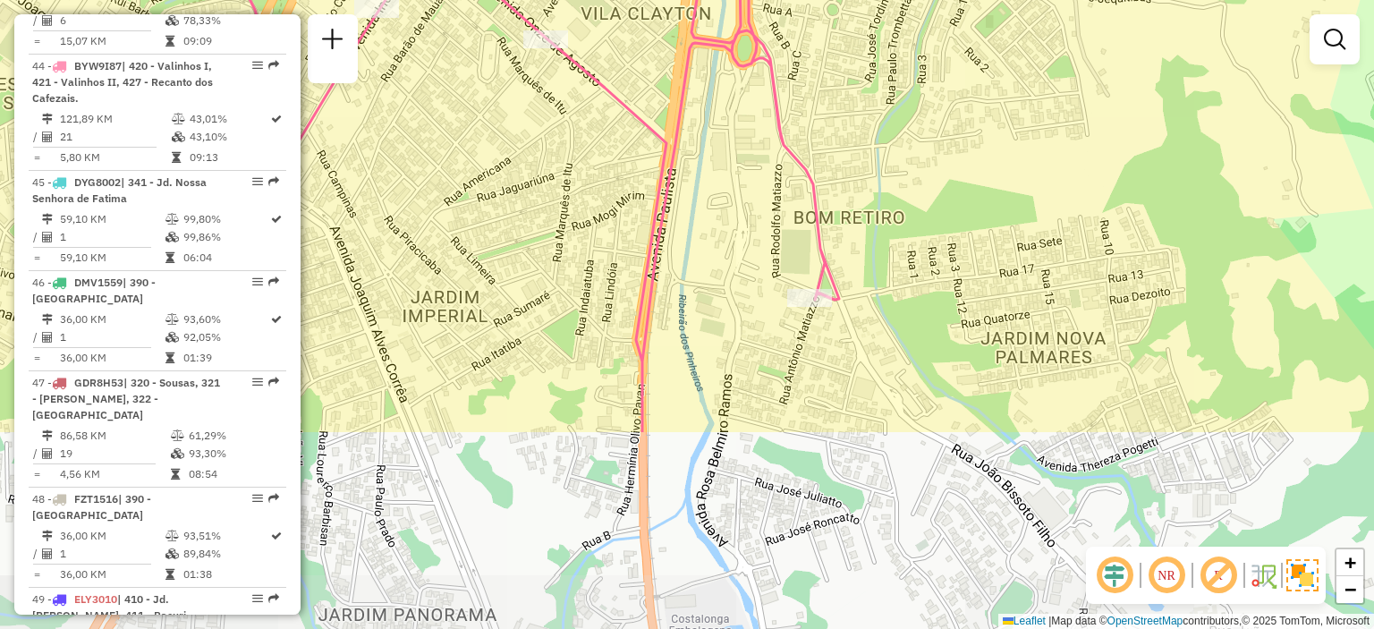
drag, startPoint x: 987, startPoint y: 507, endPoint x: 968, endPoint y: 242, distance: 265.5
click at [968, 242] on div "Janela de atendimento Grade de atendimento Capacidade Transportadoras Veículos …" at bounding box center [687, 314] width 1374 height 629
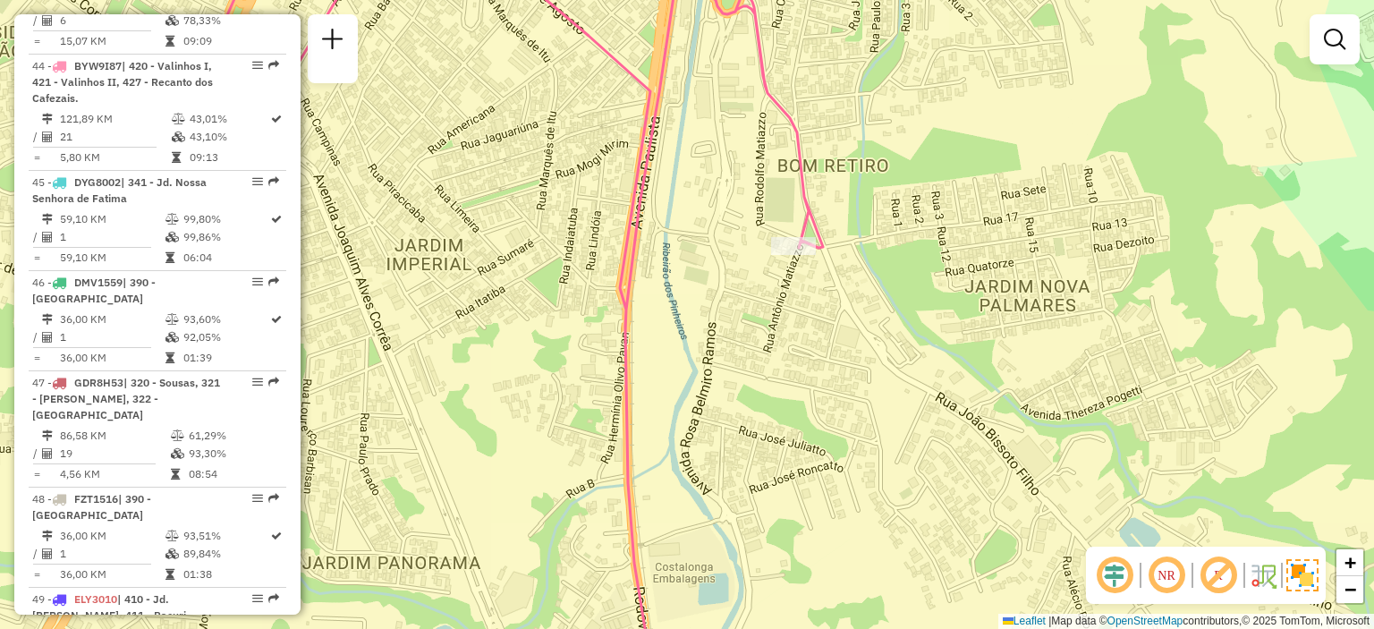
drag, startPoint x: 758, startPoint y: 568, endPoint x: 742, endPoint y: 521, distance: 50.1
click at [742, 521] on div "Janela de atendimento Grade de atendimento Capacidade Transportadoras Veículos …" at bounding box center [687, 314] width 1374 height 629
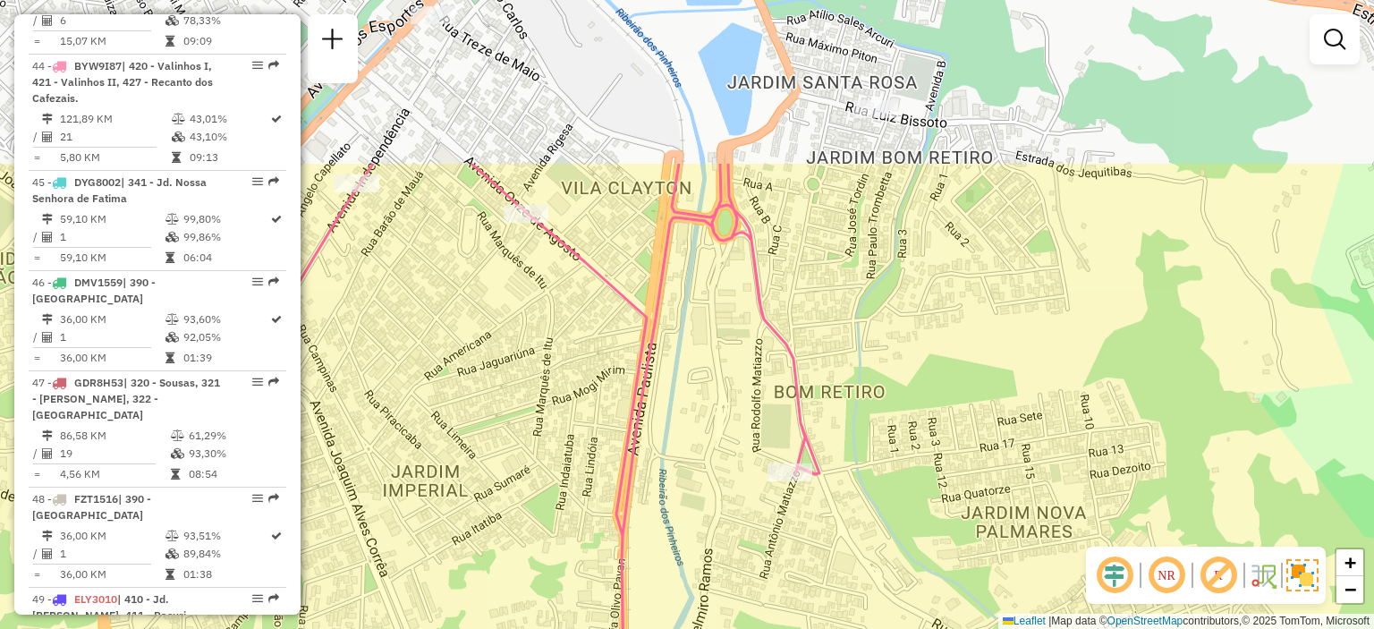
drag, startPoint x: 716, startPoint y: 163, endPoint x: 723, endPoint y: 443, distance: 280.1
click at [723, 443] on div "Janela de atendimento Grade de atendimento Capacidade Transportadoras Veículos …" at bounding box center [687, 314] width 1374 height 629
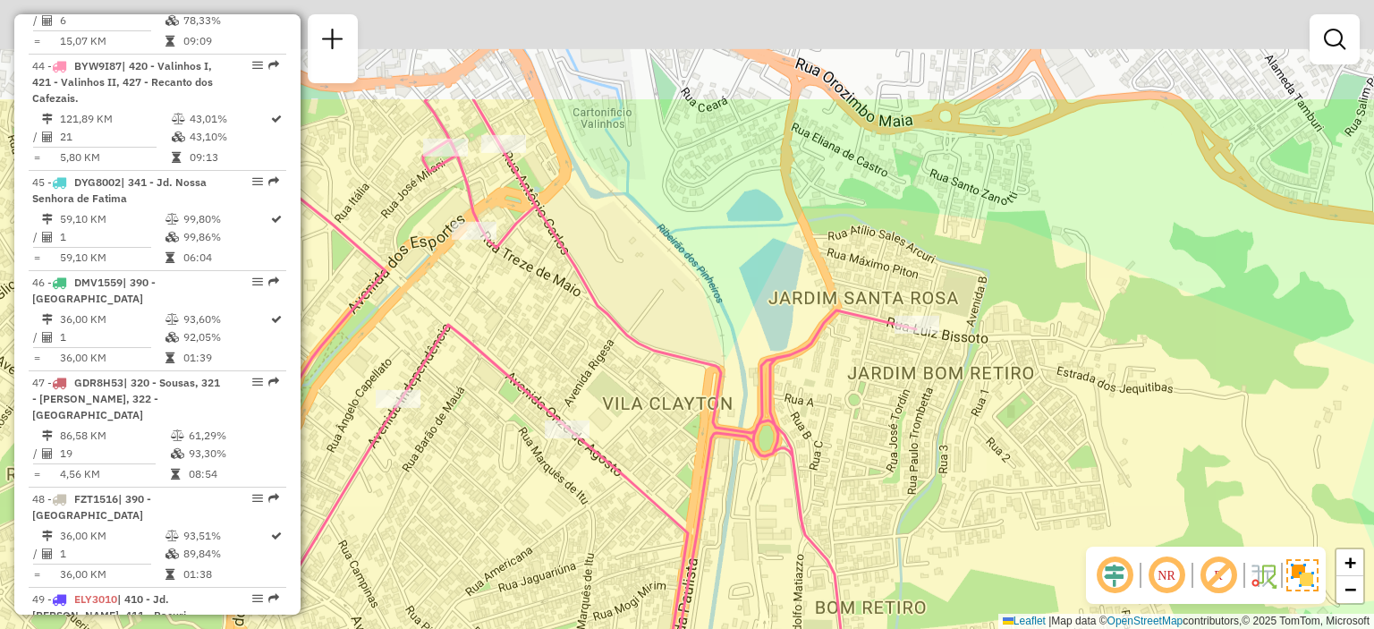
drag, startPoint x: 700, startPoint y: 221, endPoint x: 743, endPoint y: 420, distance: 204.3
click at [743, 420] on icon at bounding box center [569, 476] width 694 height 755
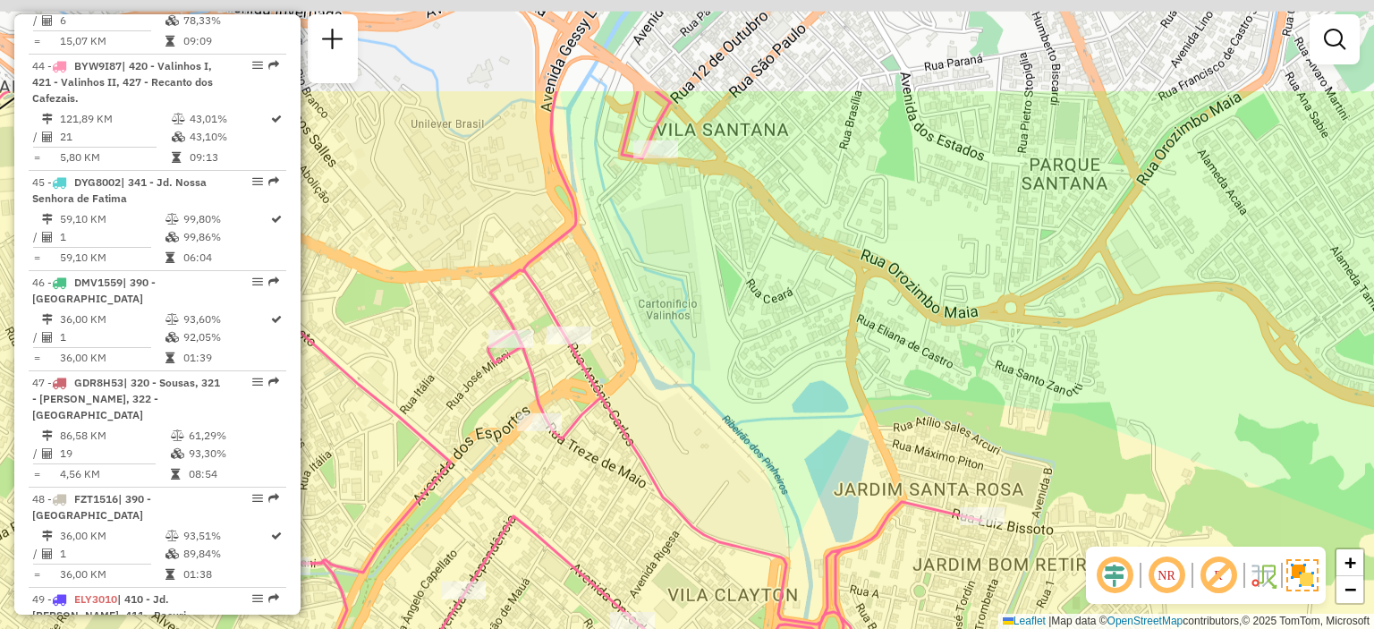
drag, startPoint x: 663, startPoint y: 257, endPoint x: 720, endPoint y: 429, distance: 181.9
click at [720, 429] on div "Janela de atendimento Grade de atendimento Capacidade Transportadoras Veículos …" at bounding box center [687, 314] width 1374 height 629
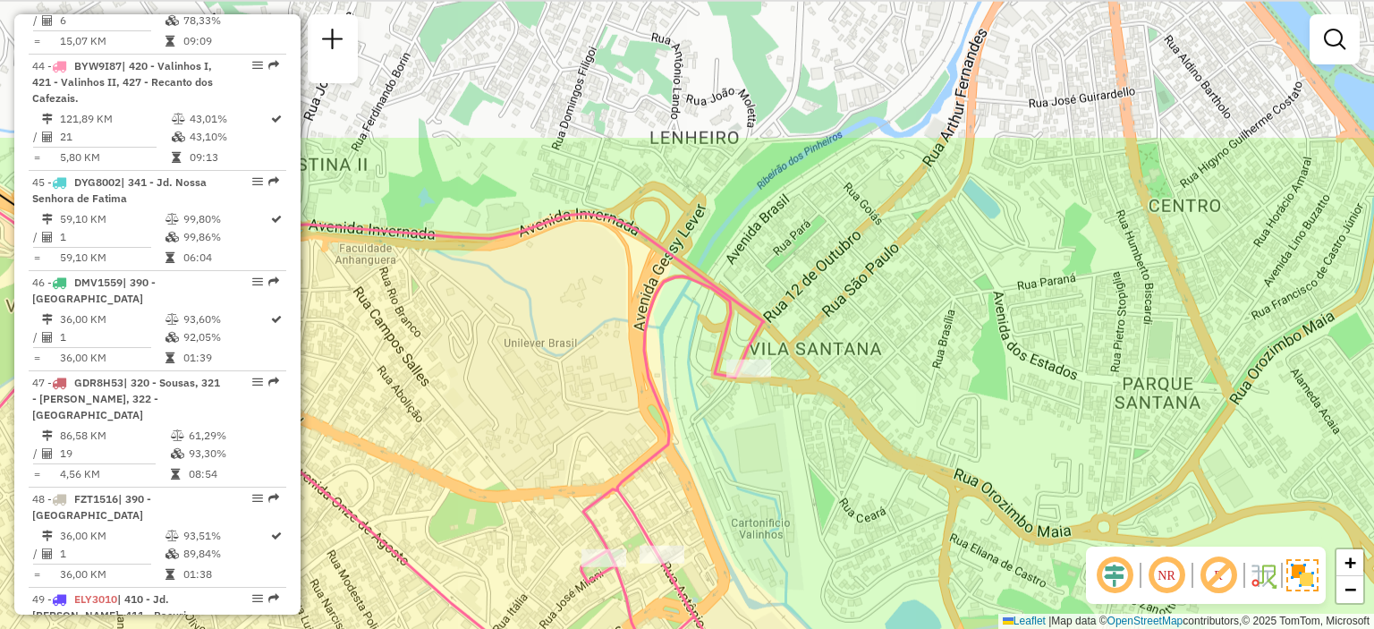
drag, startPoint x: 697, startPoint y: 257, endPoint x: 786, endPoint y: 464, distance: 226.0
click at [786, 464] on div "Janela de atendimento Grade de atendimento Capacidade Transportadoras Veículos …" at bounding box center [687, 314] width 1374 height 629
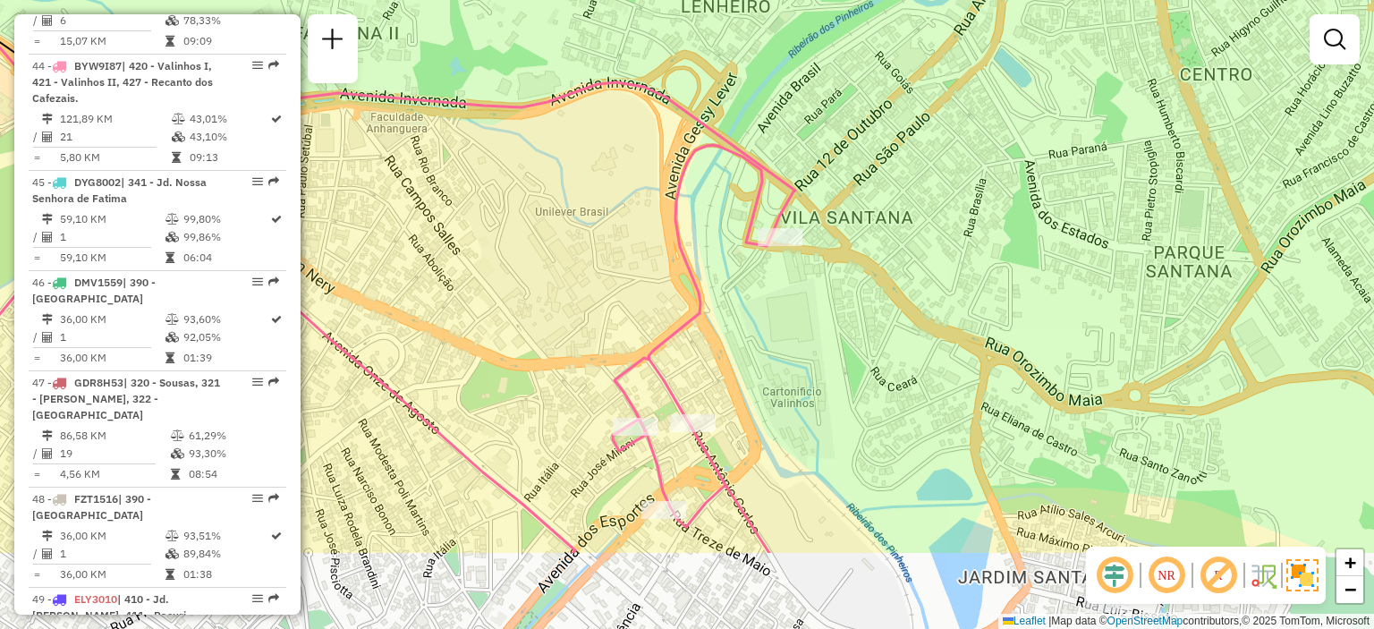
drag, startPoint x: 929, startPoint y: 411, endPoint x: 958, endPoint y: 271, distance: 142.6
click at [958, 271] on div "Janela de atendimento Grade de atendimento Capacidade Transportadoras Veículos …" at bounding box center [687, 314] width 1374 height 629
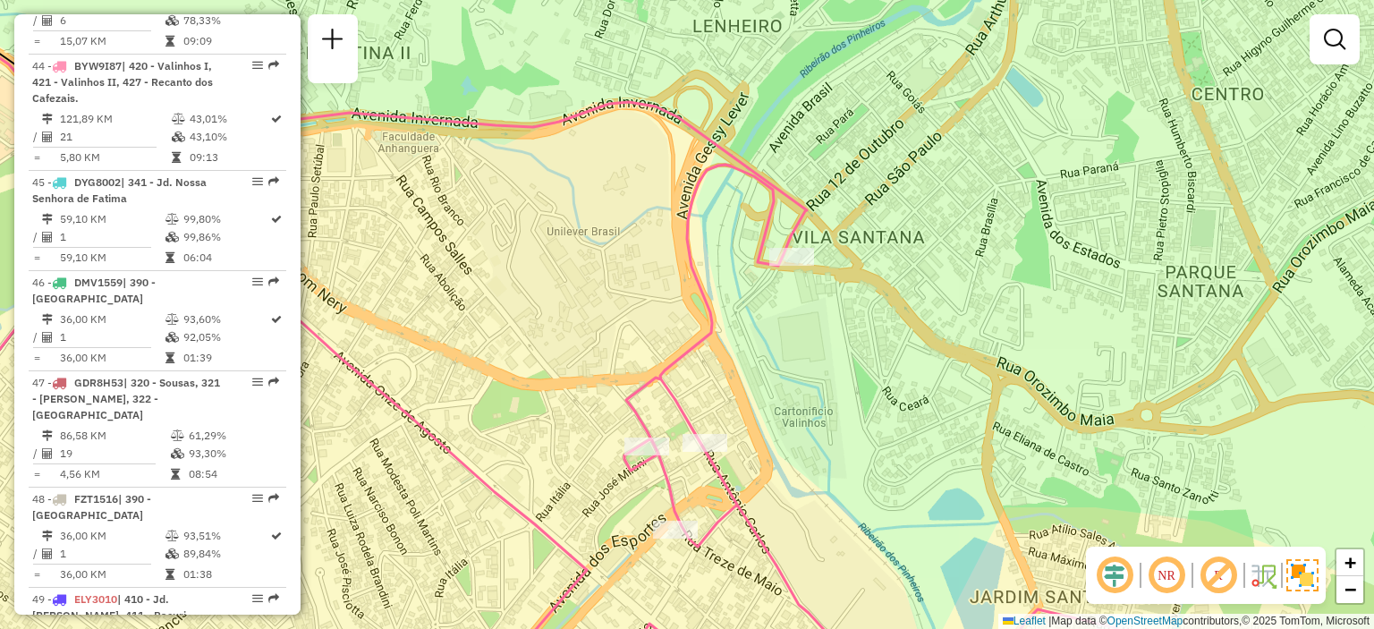
drag, startPoint x: 785, startPoint y: 314, endPoint x: 797, endPoint y: 335, distance: 23.6
click at [797, 335] on div "Janela de atendimento Grade de atendimento Capacidade Transportadoras Veículos …" at bounding box center [687, 314] width 1374 height 629
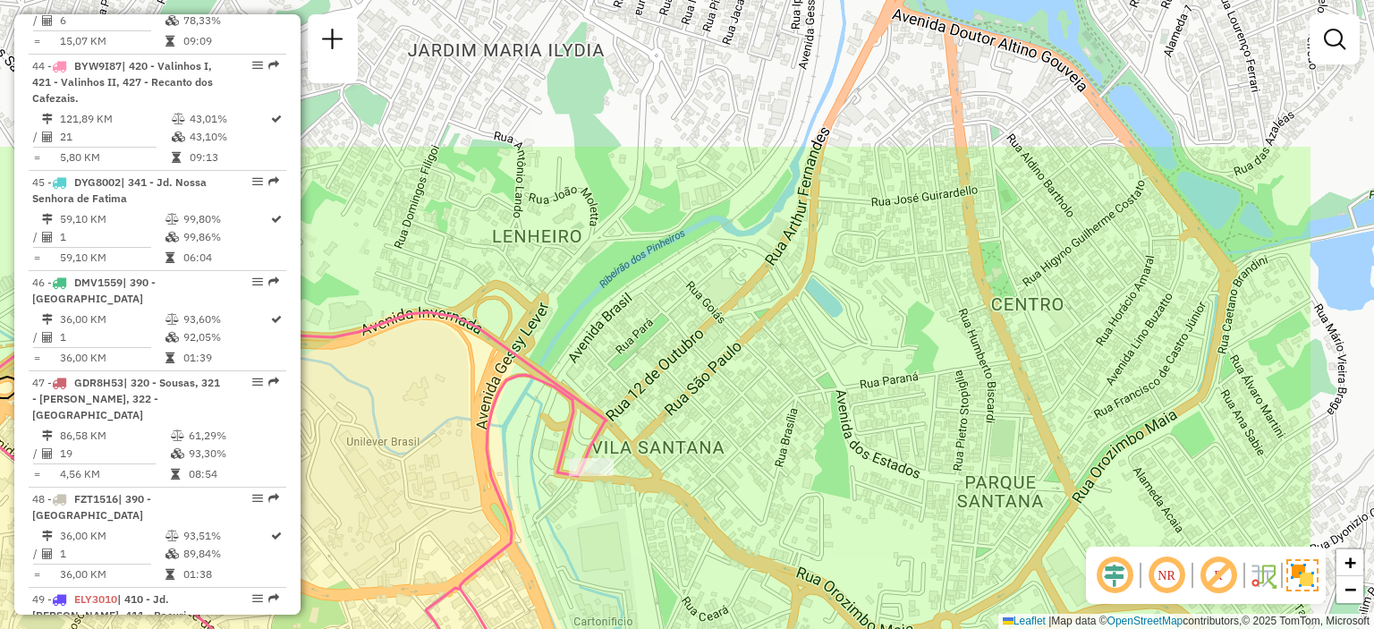
drag, startPoint x: 934, startPoint y: 142, endPoint x: 734, endPoint y: 352, distance: 289.8
click at [734, 352] on div "Janela de atendimento Grade de atendimento Capacidade Transportadoras Veículos …" at bounding box center [687, 314] width 1374 height 629
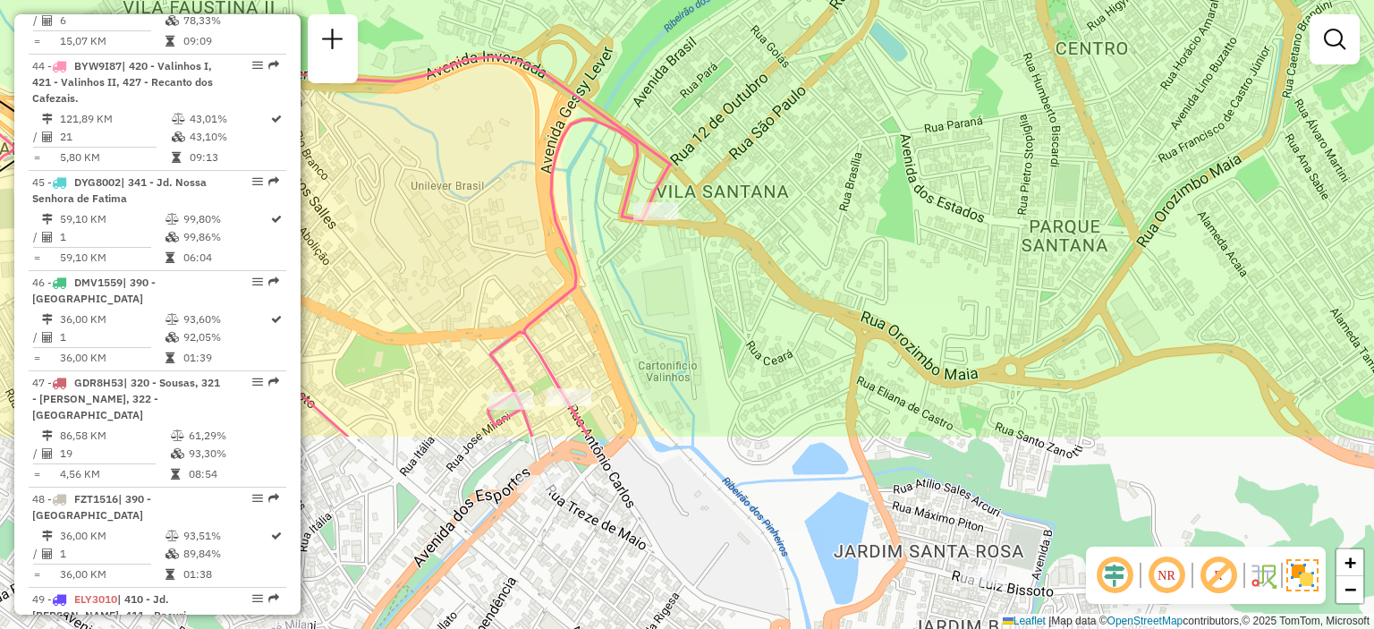
drag, startPoint x: 682, startPoint y: 475, endPoint x: 741, endPoint y: 208, distance: 273.9
click at [741, 208] on div "Janela de atendimento Grade de atendimento Capacidade Transportadoras Veículos …" at bounding box center [687, 314] width 1374 height 629
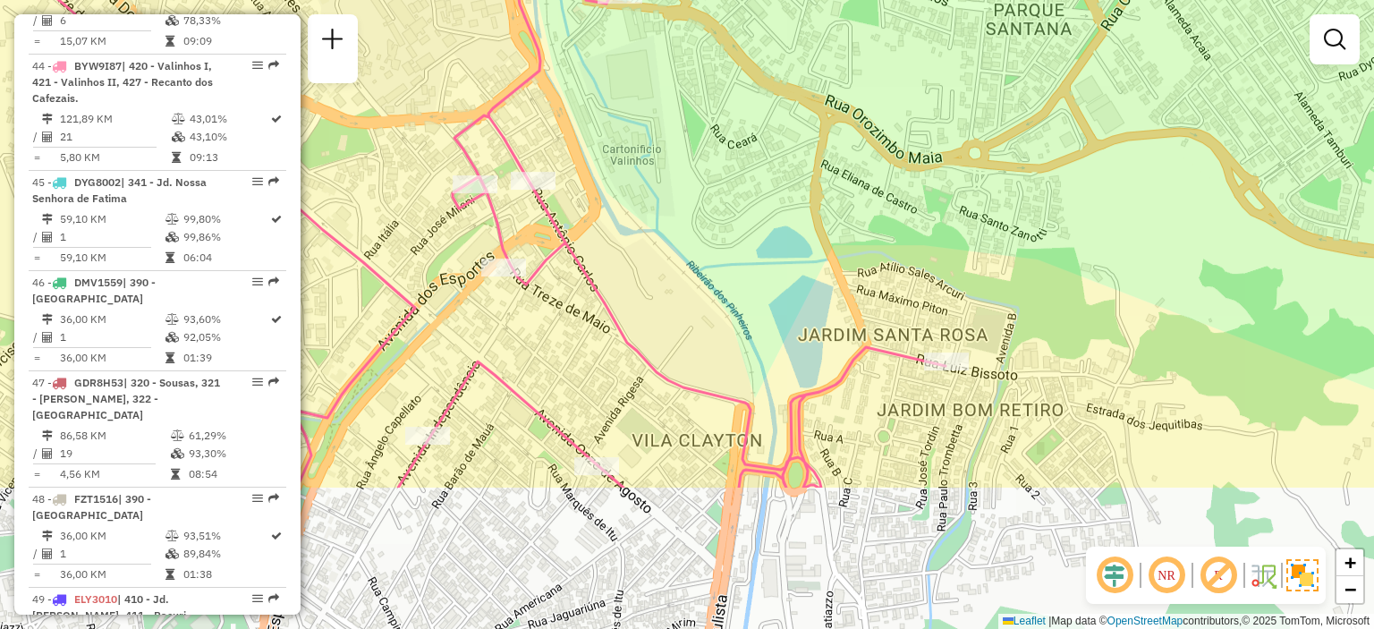
drag, startPoint x: 749, startPoint y: 457, endPoint x: 718, endPoint y: 252, distance: 207.1
click at [718, 252] on div "Janela de atendimento Grade de atendimento Capacidade Transportadoras Veículos …" at bounding box center [687, 314] width 1374 height 629
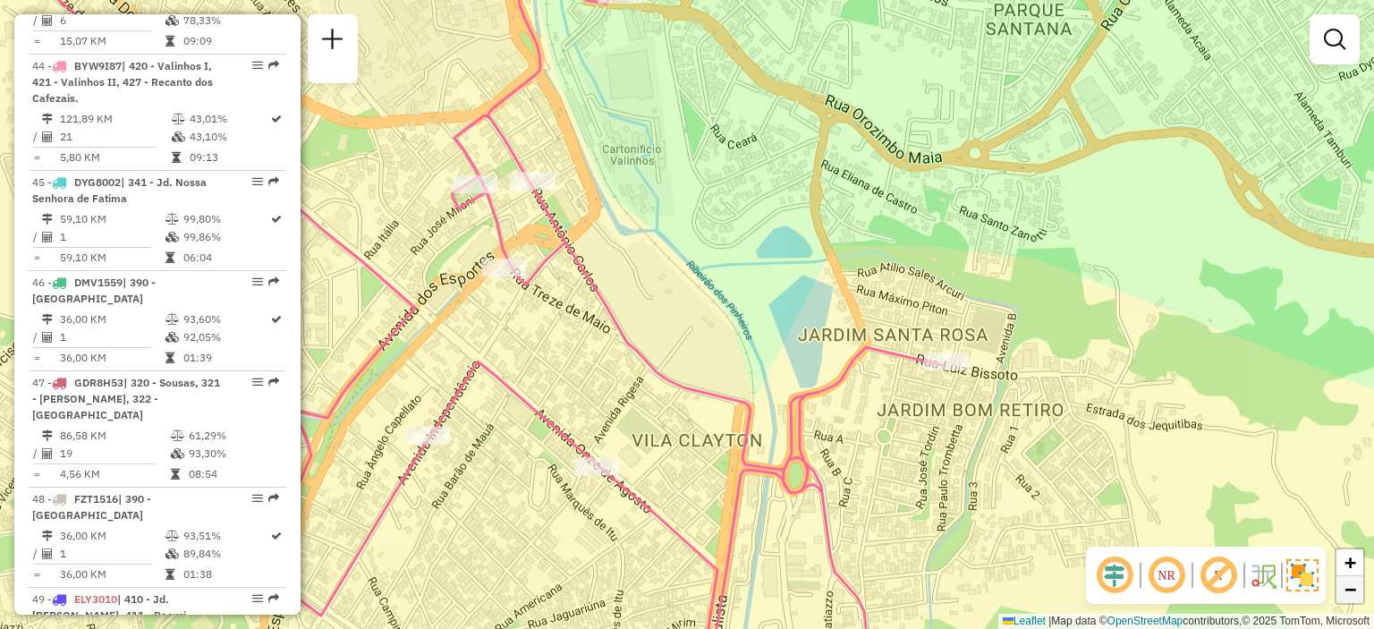
click at [1354, 585] on span "−" at bounding box center [1351, 589] width 12 height 22
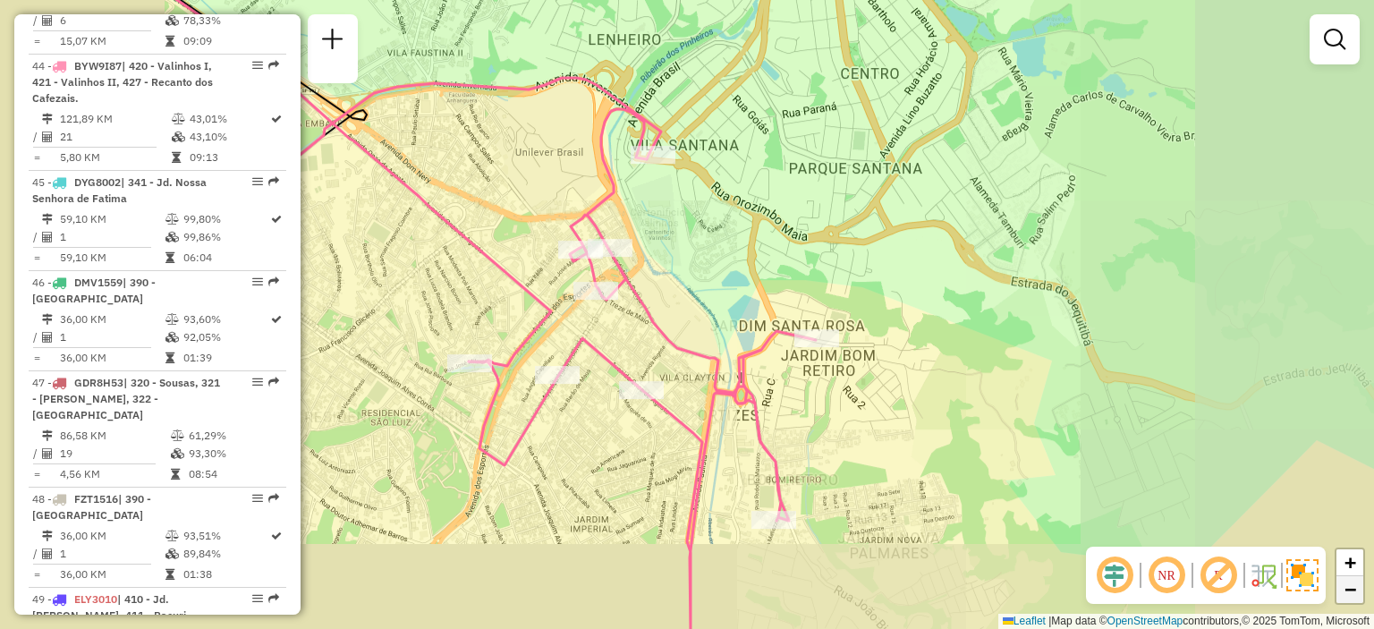
click at [1354, 585] on span "−" at bounding box center [1351, 589] width 12 height 22
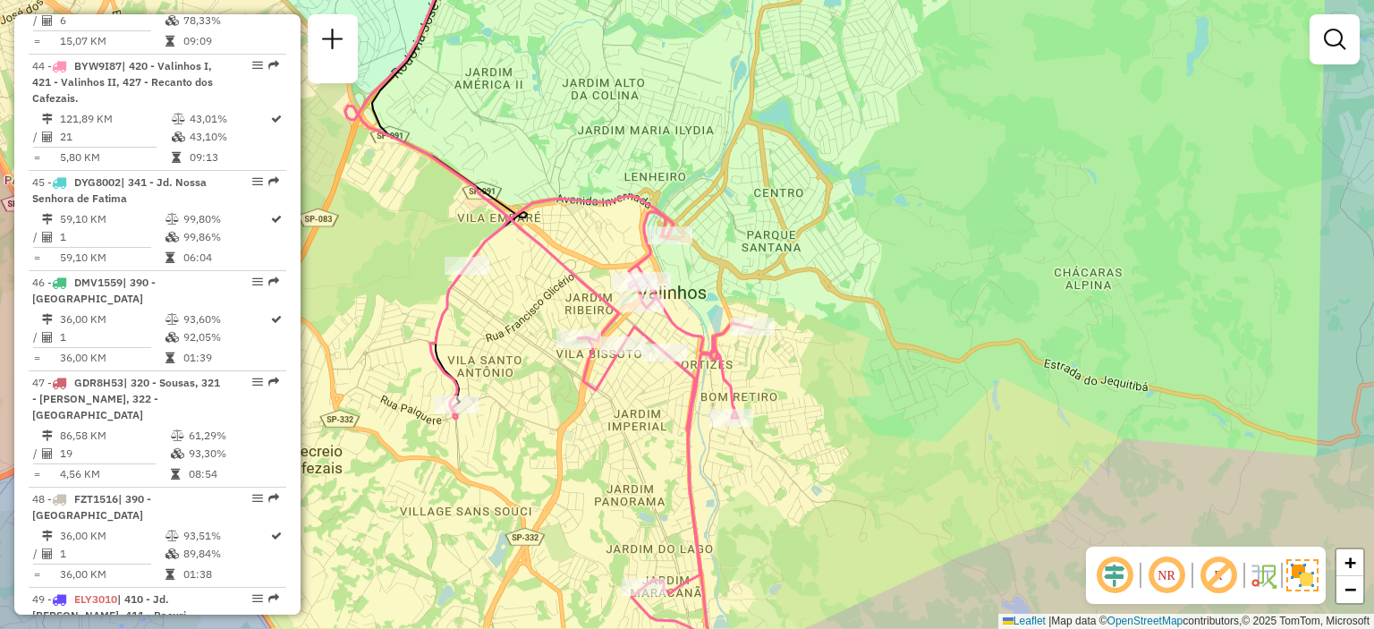
scroll to position [9467, 0]
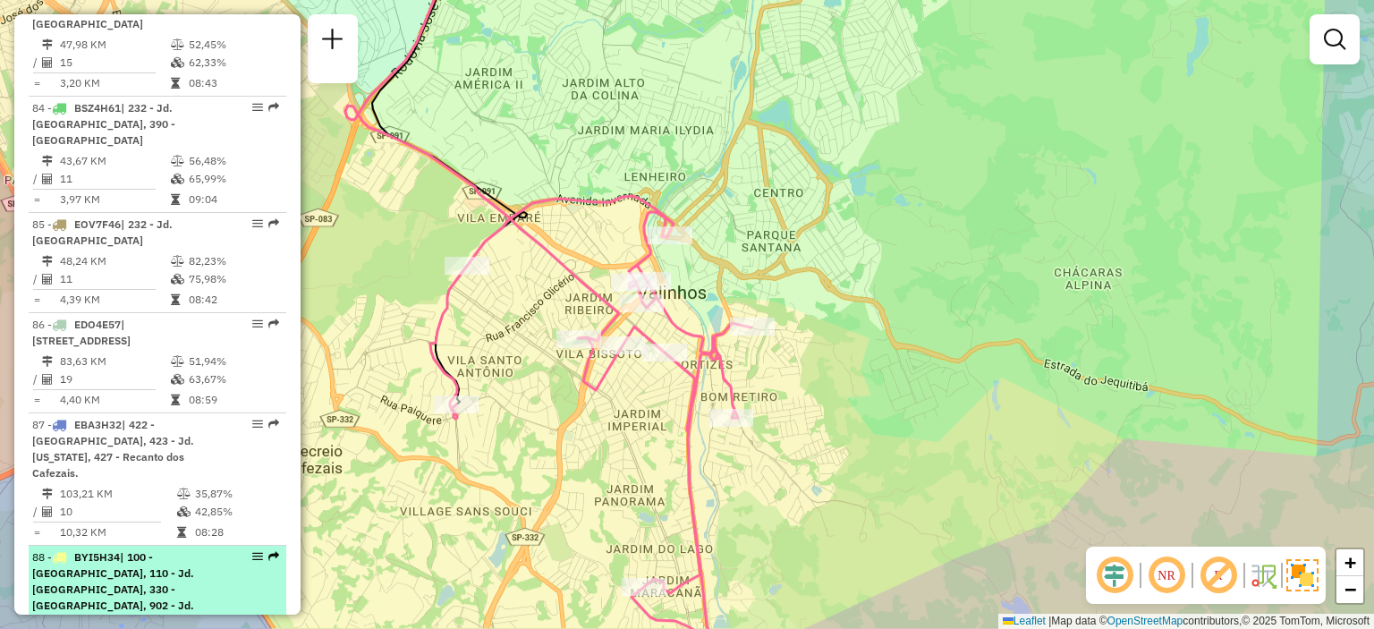
select select "**********"
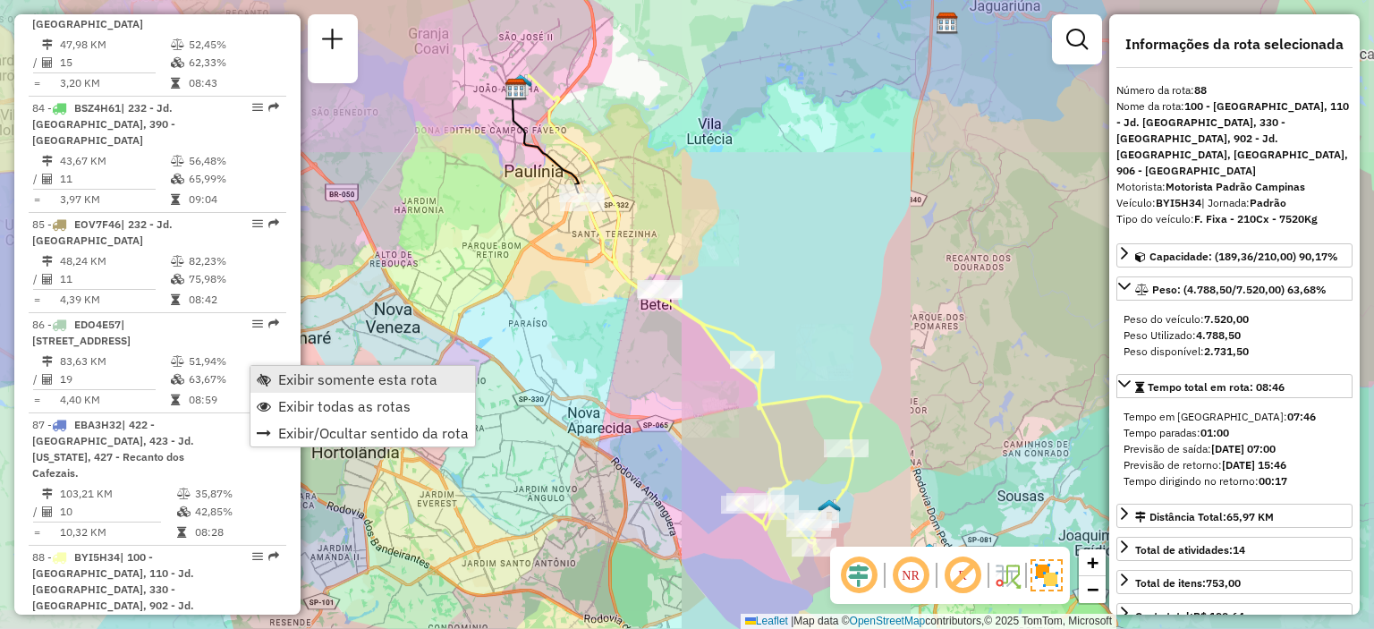
click at [260, 376] on span "Exibir somente esta rota" at bounding box center [264, 379] width 14 height 14
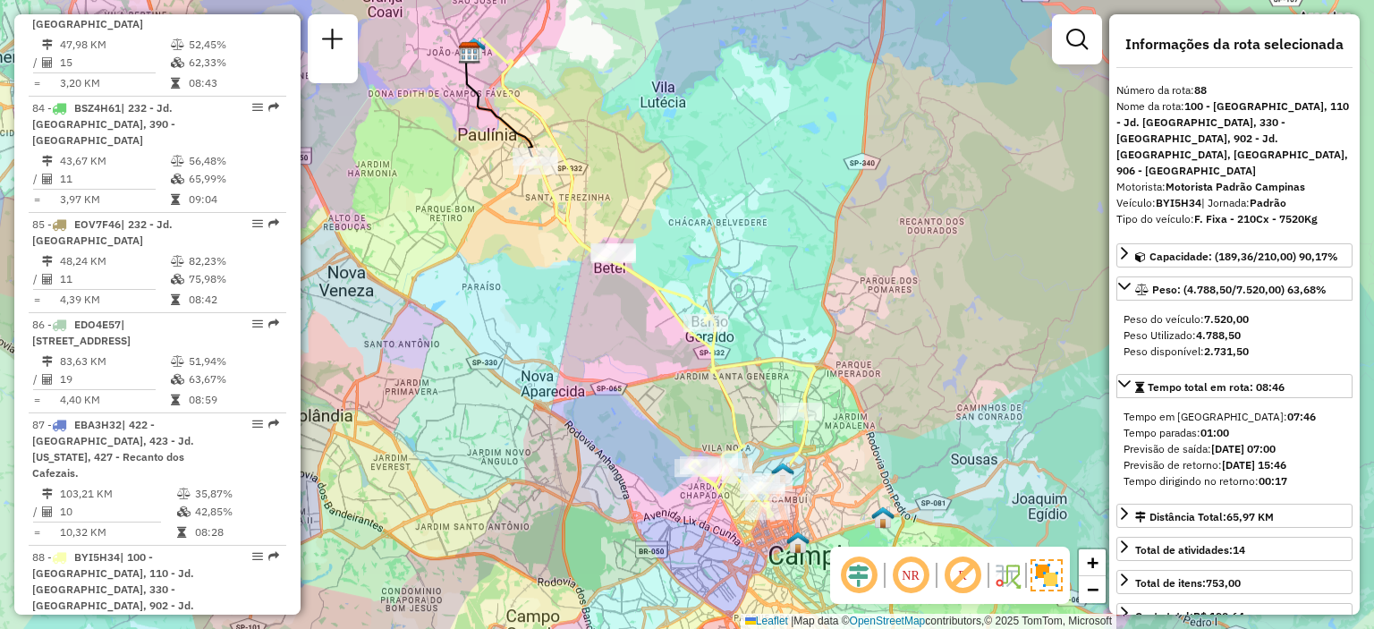
drag, startPoint x: 1013, startPoint y: 488, endPoint x: 969, endPoint y: 454, distance: 55.5
click at [969, 454] on div "Janela de atendimento Grade de atendimento Capacidade Transportadoras Veículos …" at bounding box center [687, 314] width 1374 height 629
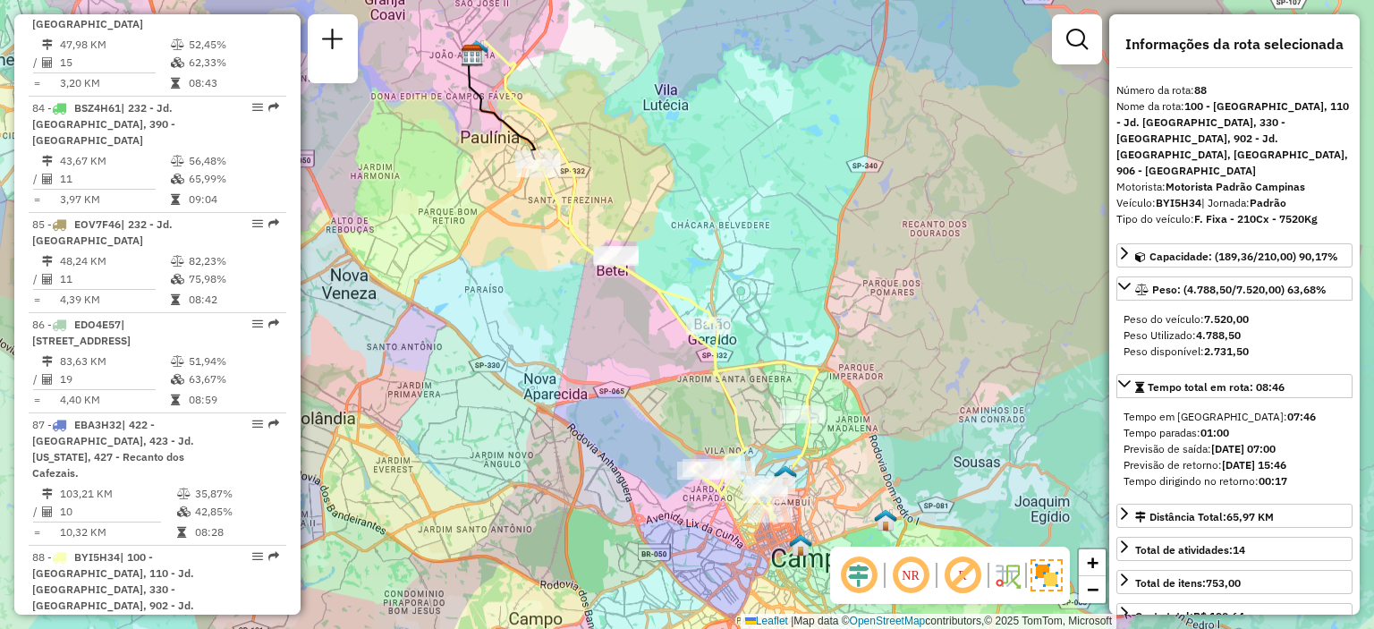
click at [770, 341] on div "Janela de atendimento Grade de atendimento Capacidade Transportadoras Veículos …" at bounding box center [687, 314] width 1374 height 629
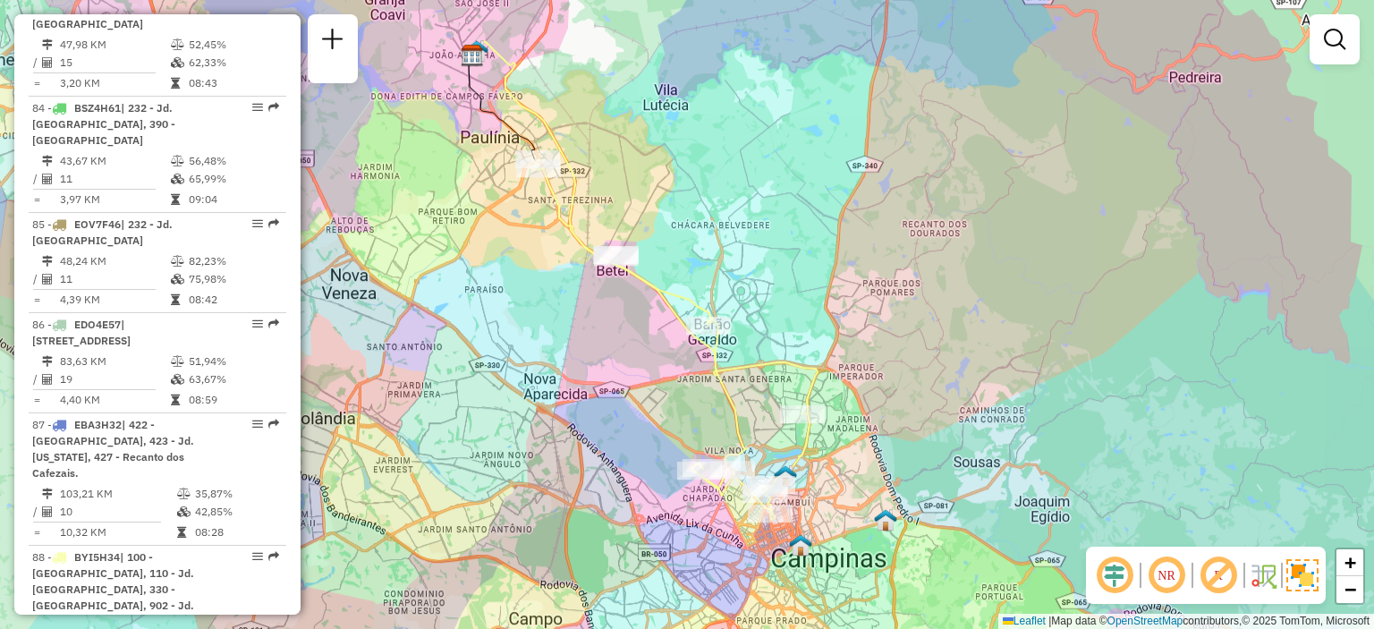
click at [770, 341] on div "Janela de atendimento Grade de atendimento Capacidade Transportadoras Veículos …" at bounding box center [687, 314] width 1374 height 629
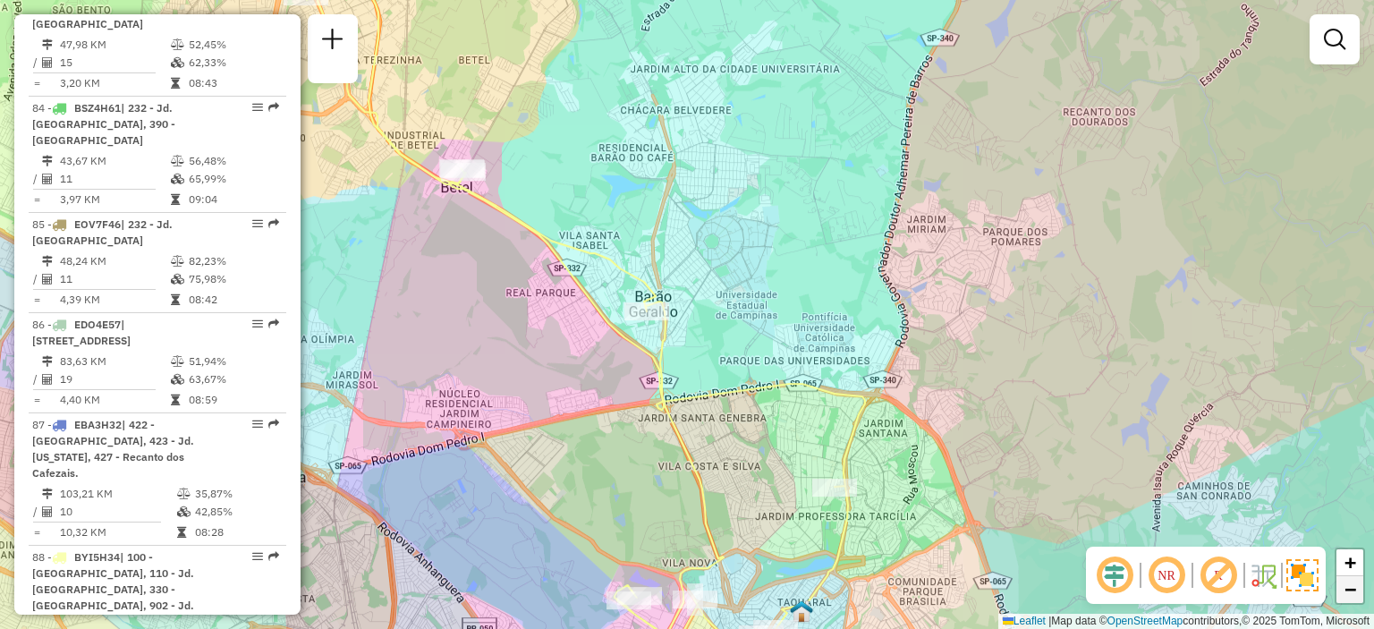
click at [1353, 587] on span "−" at bounding box center [1351, 589] width 12 height 22
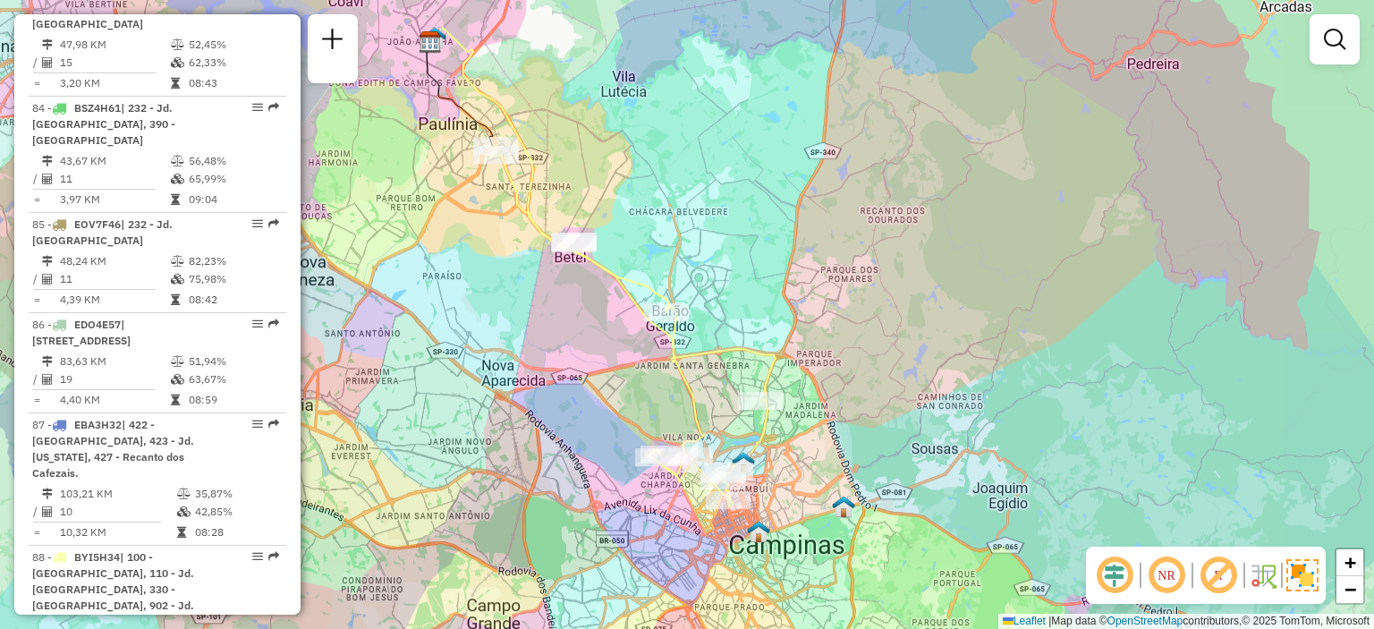
click at [1023, 503] on div "Janela de atendimento Grade de atendimento Capacidade Transportadoras Veículos …" at bounding box center [687, 314] width 1374 height 629
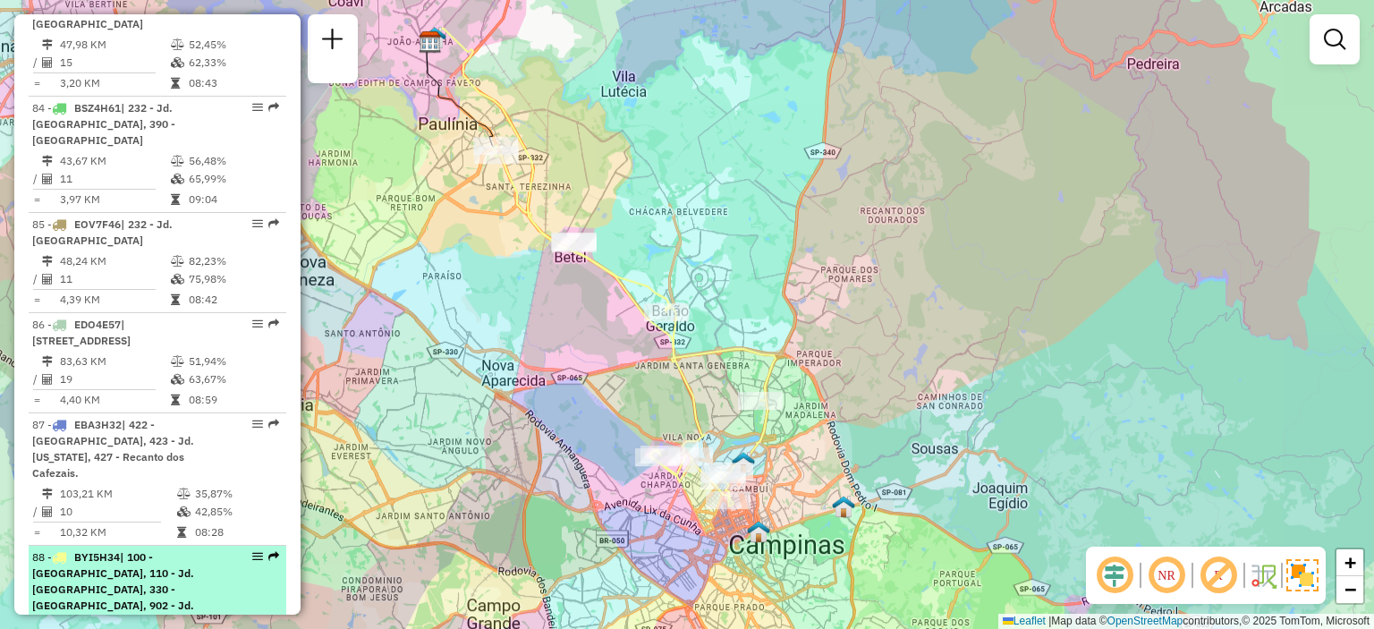
drag, startPoint x: 243, startPoint y: 359, endPoint x: 250, endPoint y: 367, distance: 10.2
select select "**********"
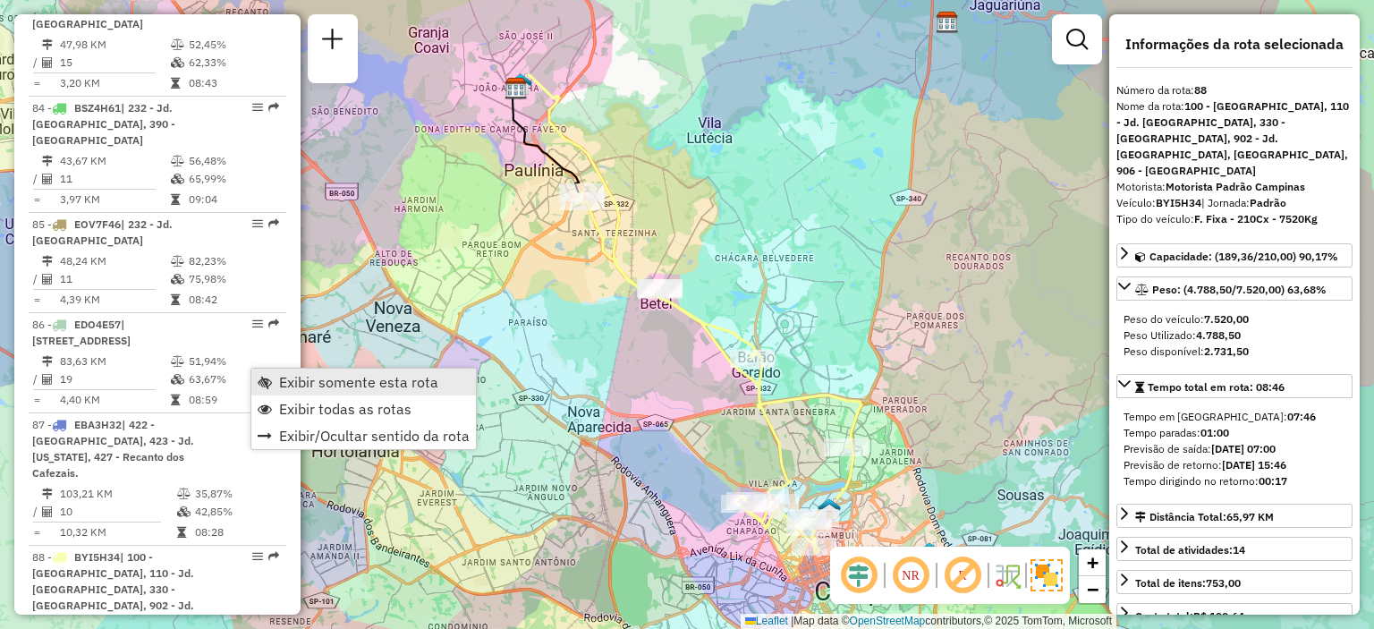
click at [261, 373] on link "Exibir somente esta rota" at bounding box center [363, 382] width 225 height 27
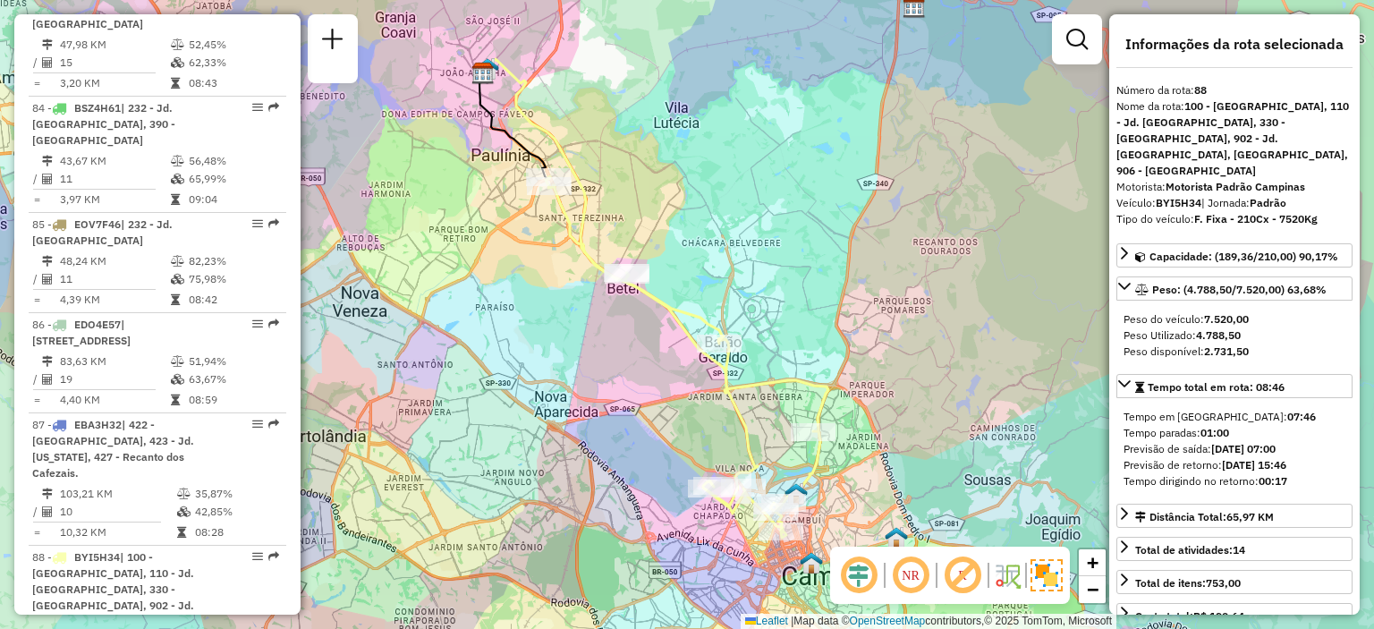
drag, startPoint x: 824, startPoint y: 370, endPoint x: 790, endPoint y: 354, distance: 37.6
click at [790, 354] on div "Janela de atendimento Grade de atendimento Capacidade Transportadoras Veículos …" at bounding box center [687, 314] width 1374 height 629
